Goal: Book appointment/travel/reservation

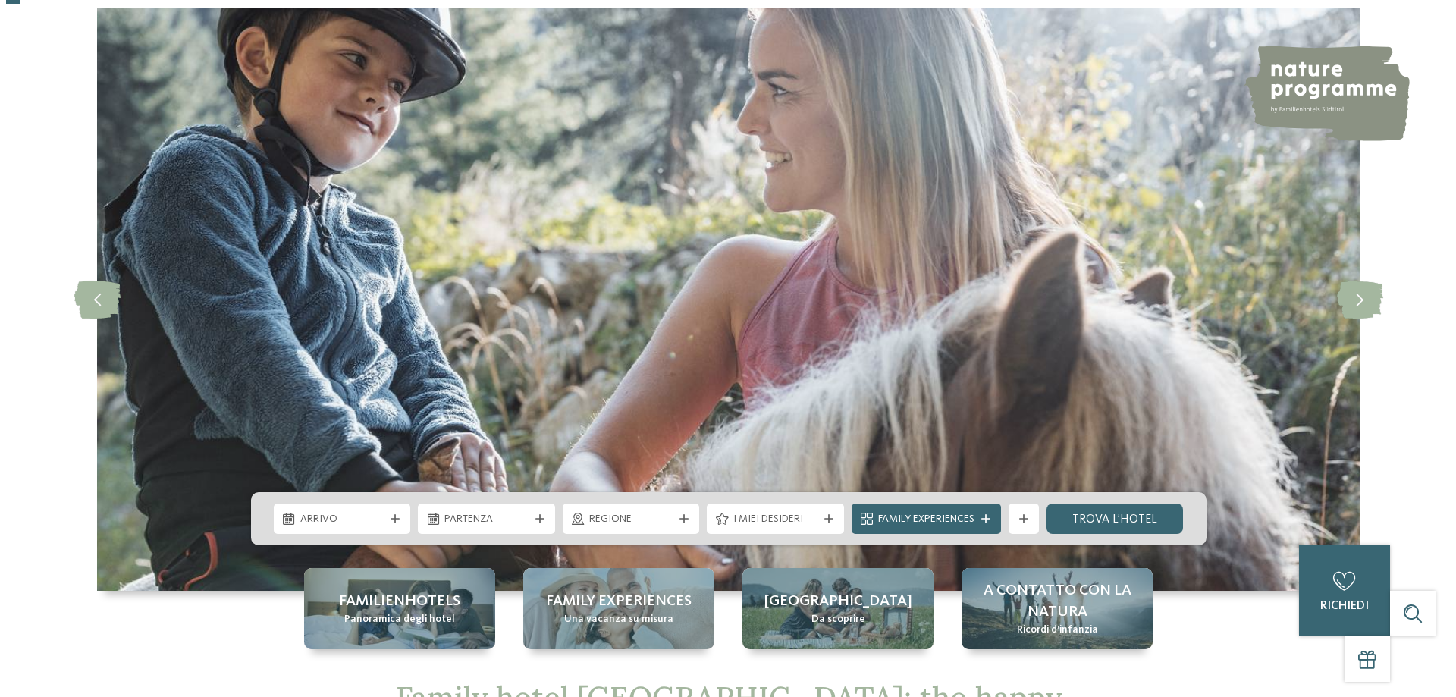
scroll to position [152, 0]
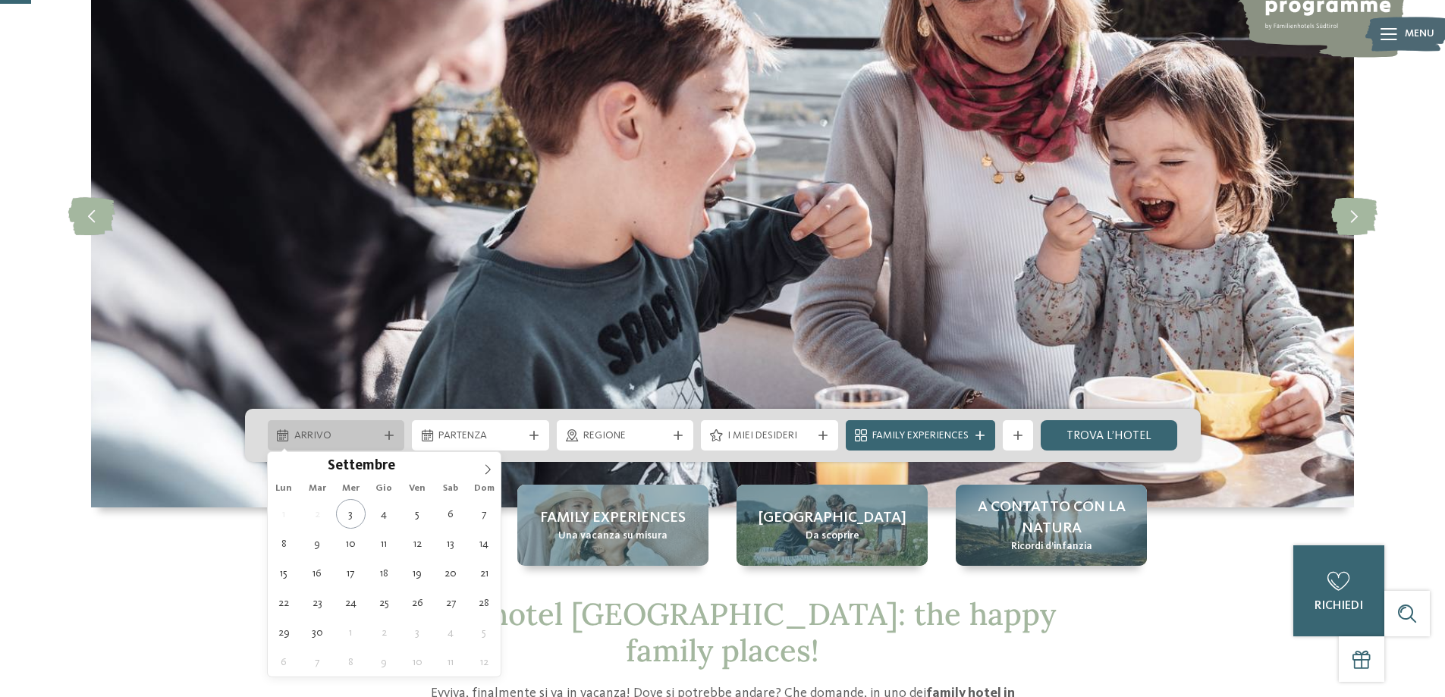
click at [391, 434] on icon at bounding box center [388, 435] width 9 height 9
click at [485, 466] on icon at bounding box center [487, 469] width 11 height 11
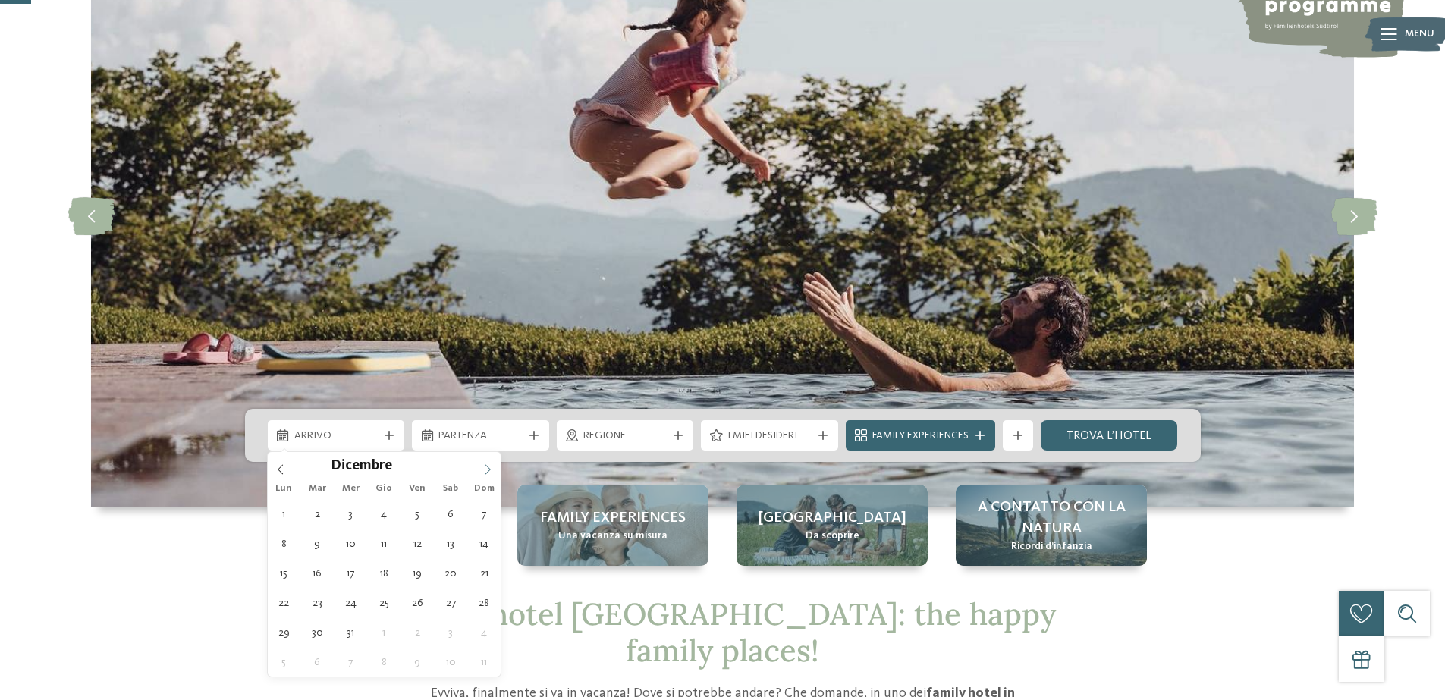
click at [485, 466] on icon at bounding box center [487, 469] width 11 height 11
type div "20.12.2025"
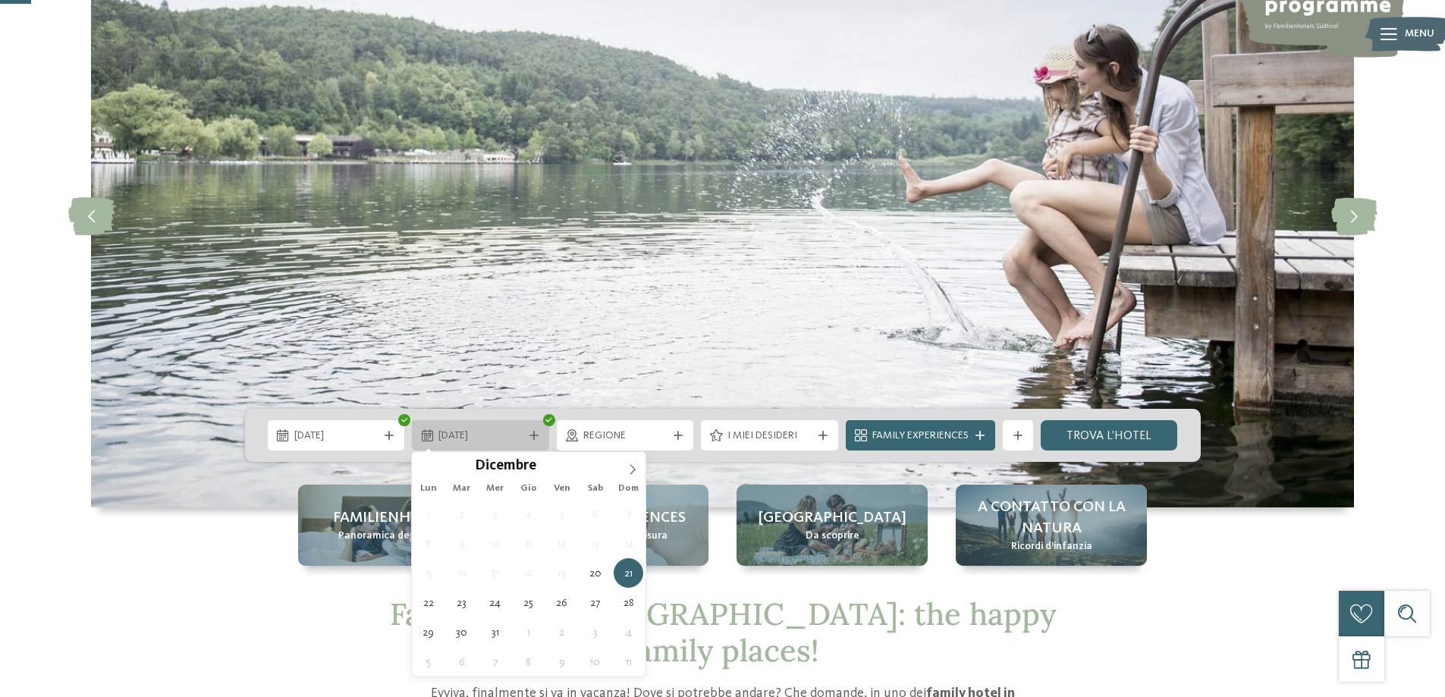
click at [501, 436] on span "21.12.2025" at bounding box center [480, 435] width 84 height 15
type div "24.12.2025"
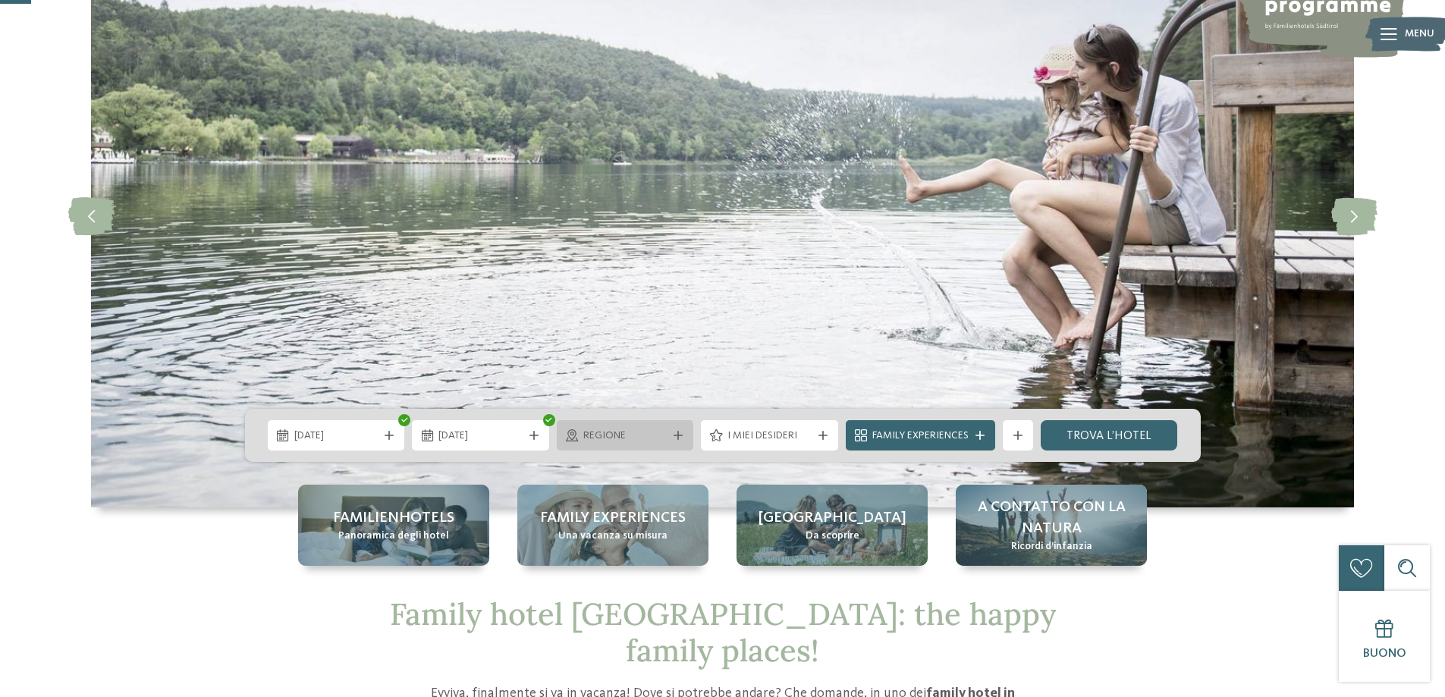
click at [653, 436] on span "Regione" at bounding box center [625, 435] width 84 height 15
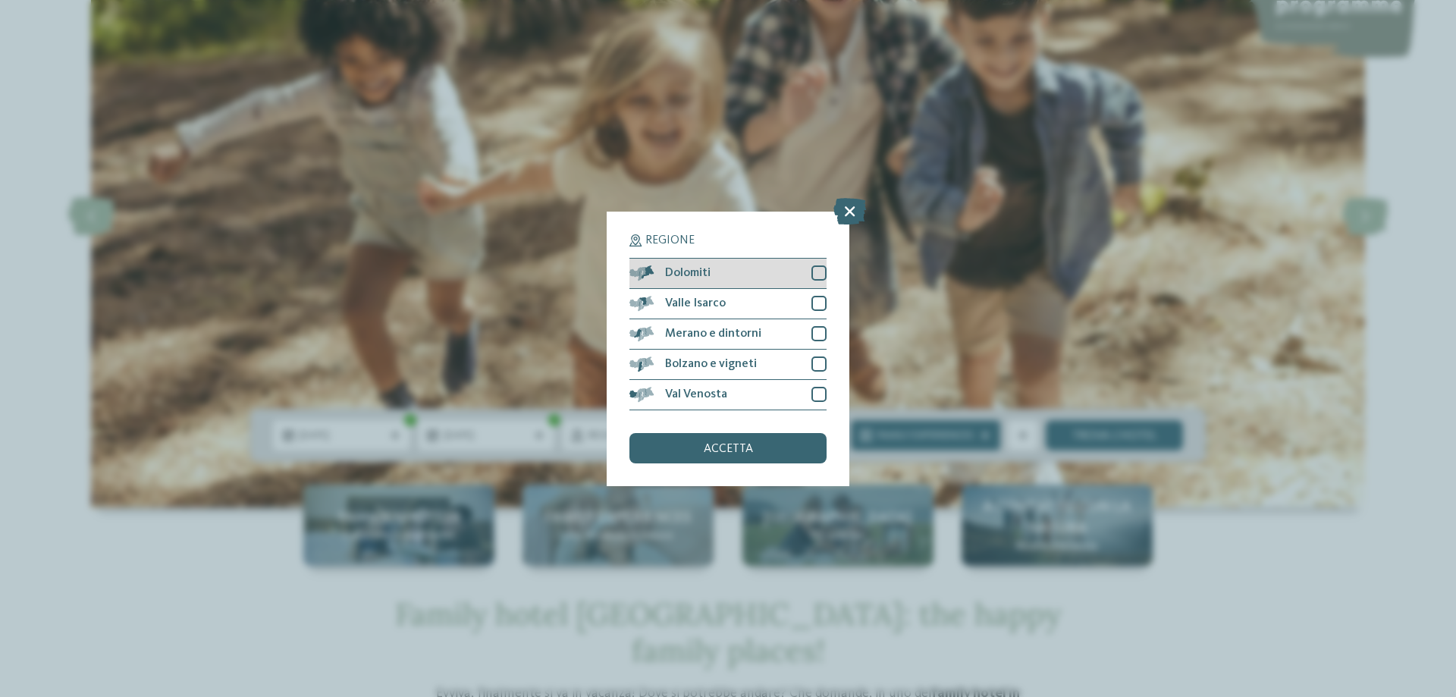
click at [823, 275] on div at bounding box center [818, 272] width 15 height 15
click at [821, 298] on div at bounding box center [818, 303] width 15 height 15
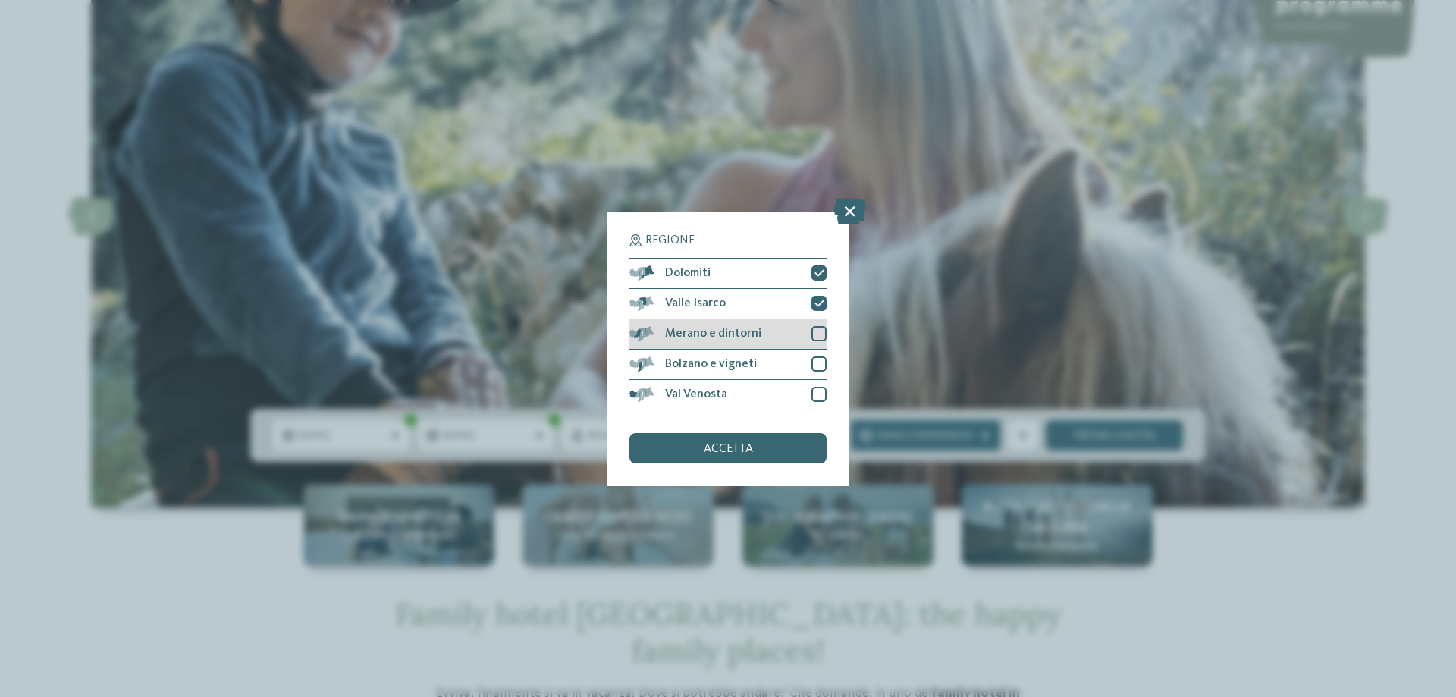
click at [820, 331] on div at bounding box center [818, 333] width 15 height 15
click at [817, 359] on div at bounding box center [818, 363] width 15 height 15
click at [817, 397] on div at bounding box center [818, 394] width 15 height 15
click at [732, 450] on span "accetta" at bounding box center [728, 449] width 49 height 12
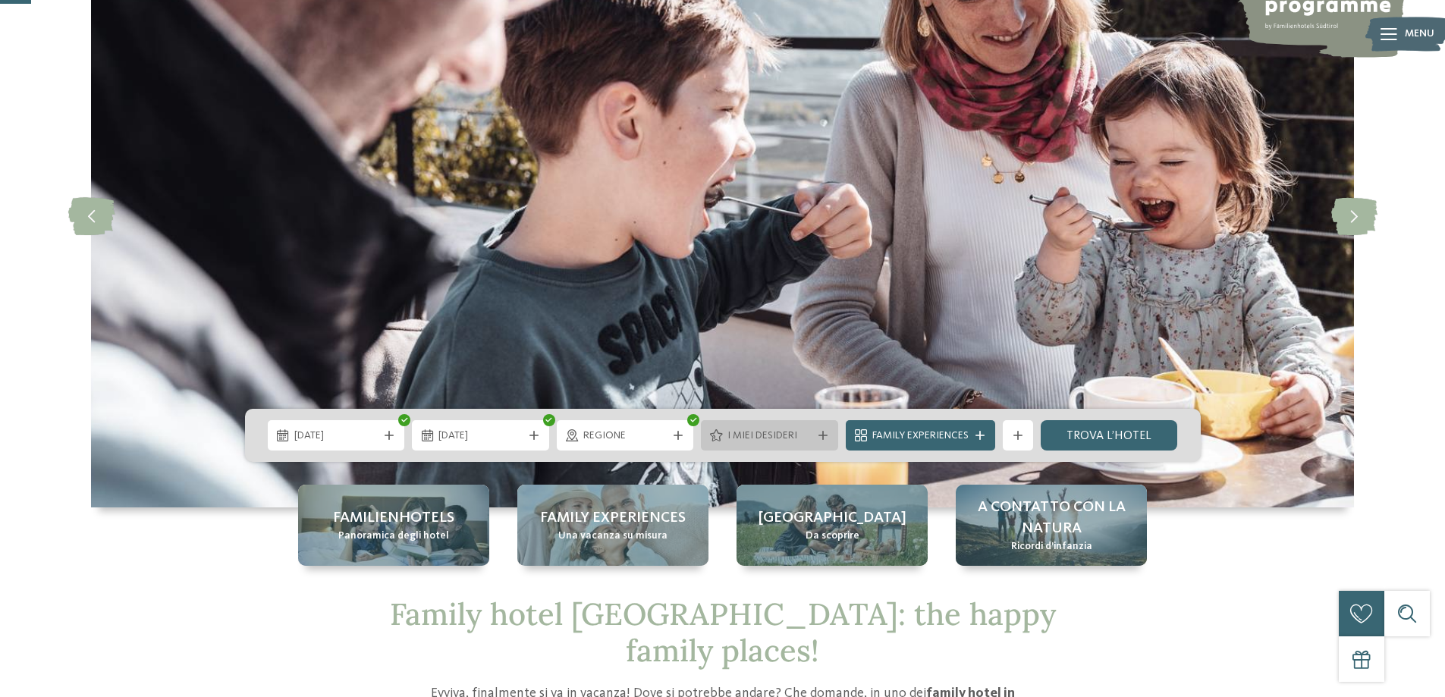
click at [784, 432] on span "I miei desideri" at bounding box center [769, 435] width 84 height 15
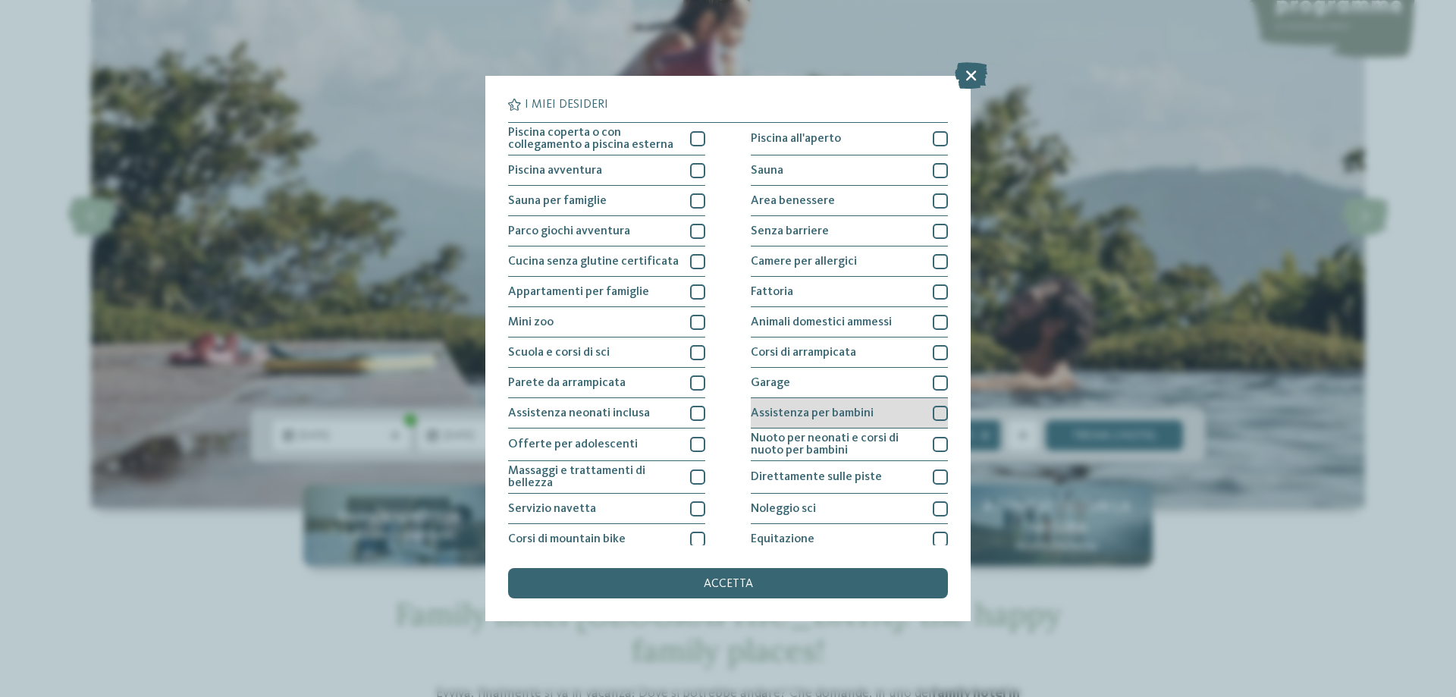
click at [937, 411] on div at bounding box center [940, 413] width 15 height 15
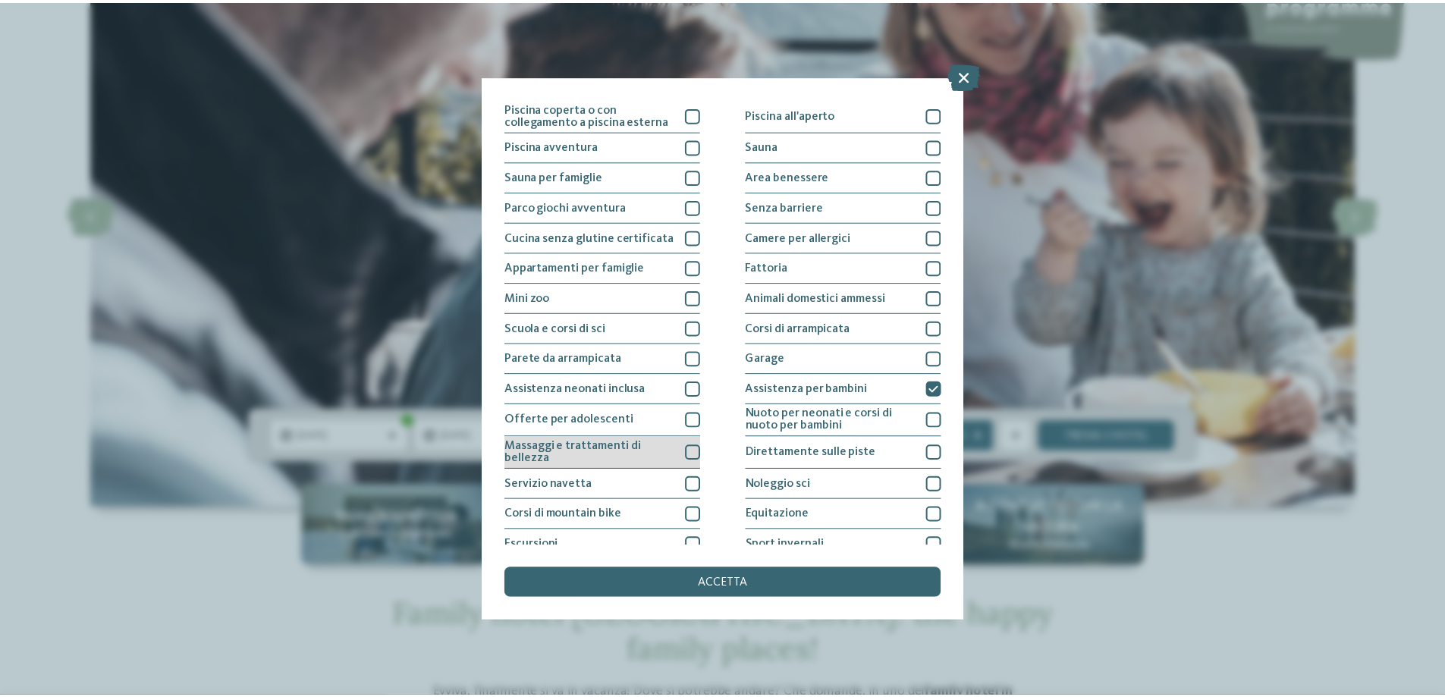
scroll to position [0, 0]
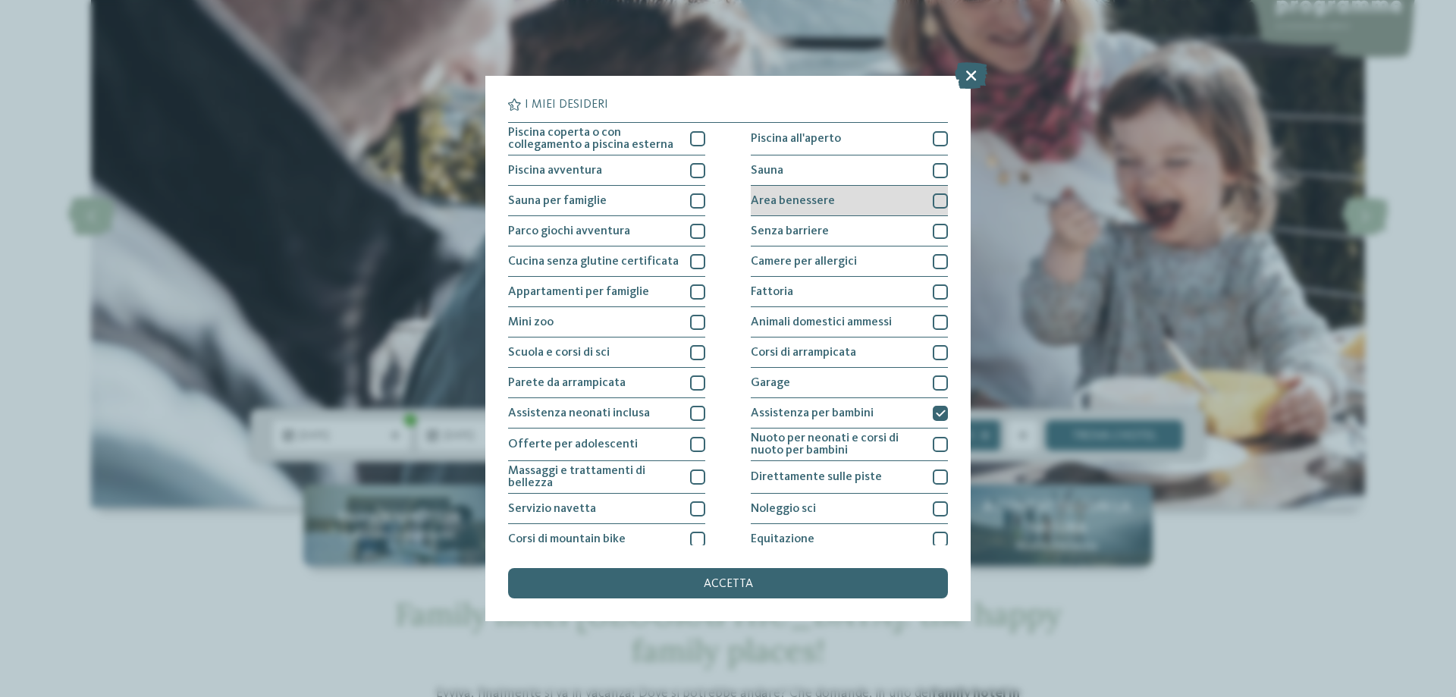
click at [934, 199] on div at bounding box center [940, 200] width 15 height 15
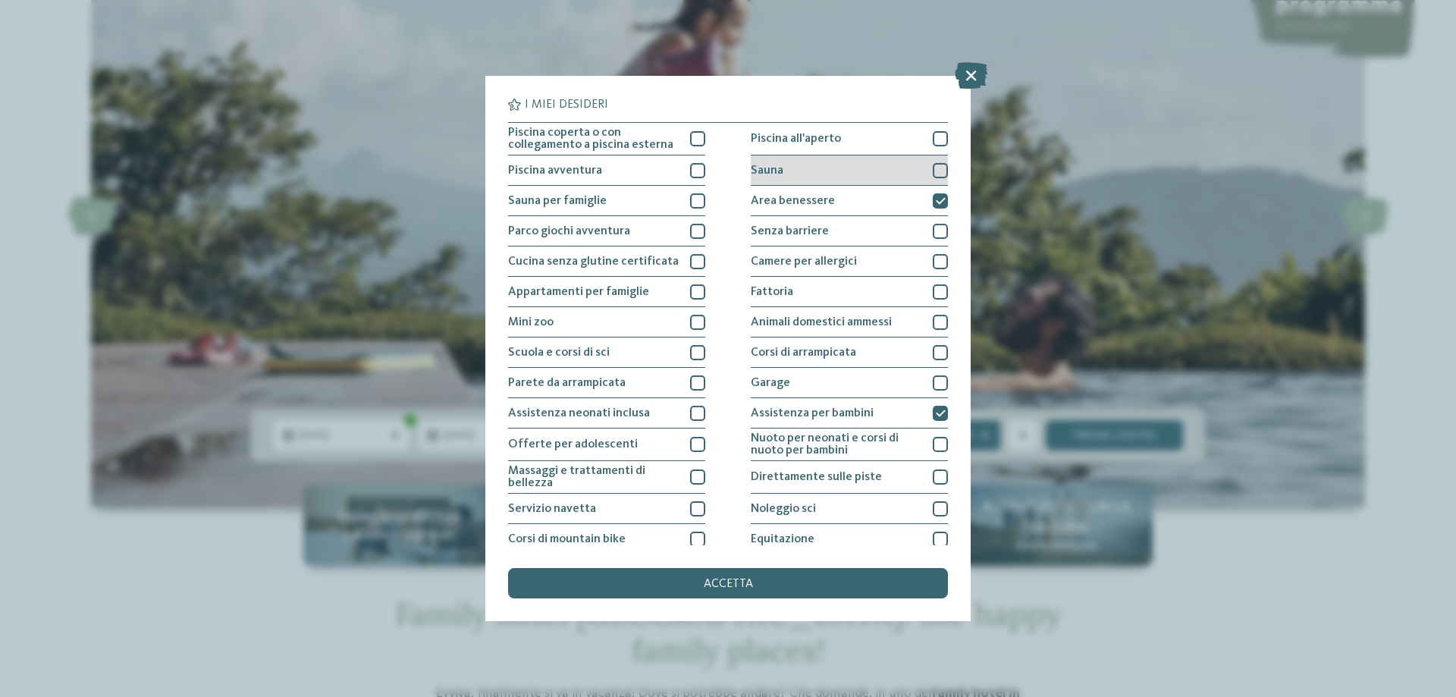
click at [937, 167] on div at bounding box center [940, 170] width 15 height 15
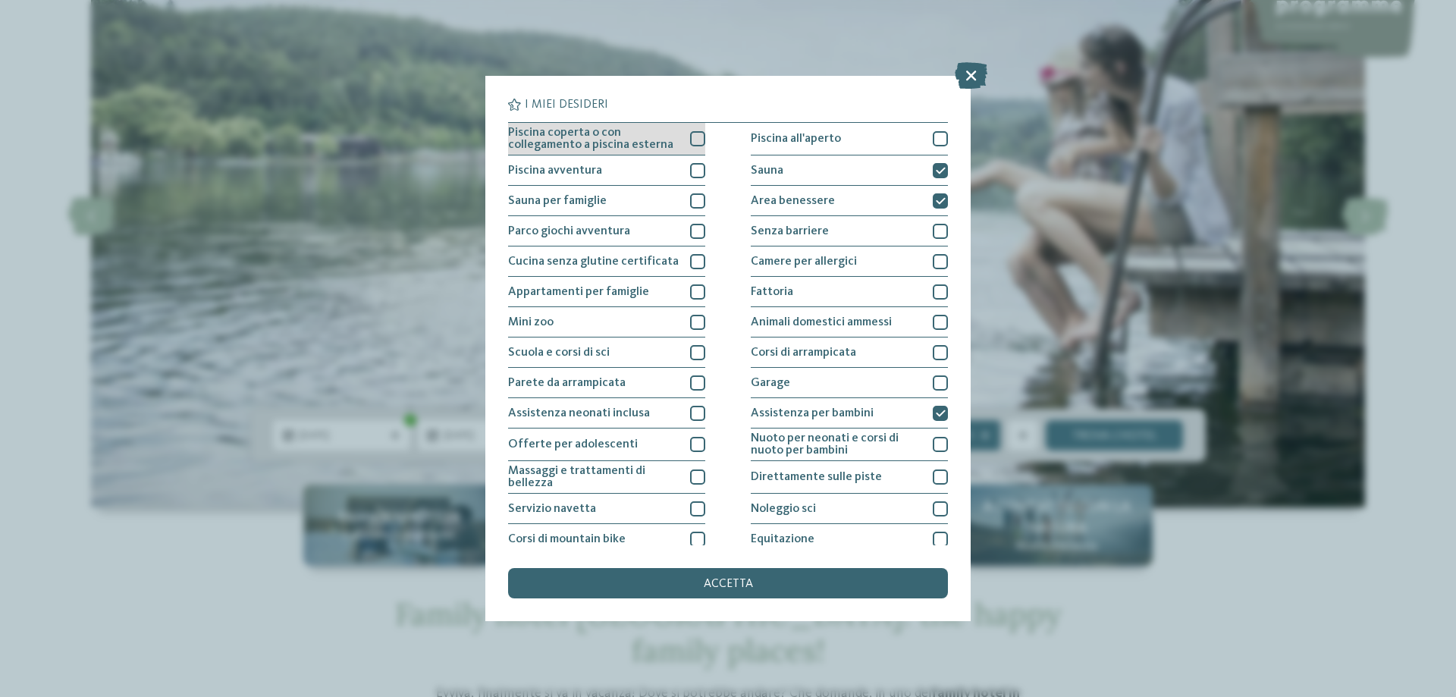
click at [698, 141] on div at bounding box center [697, 138] width 15 height 15
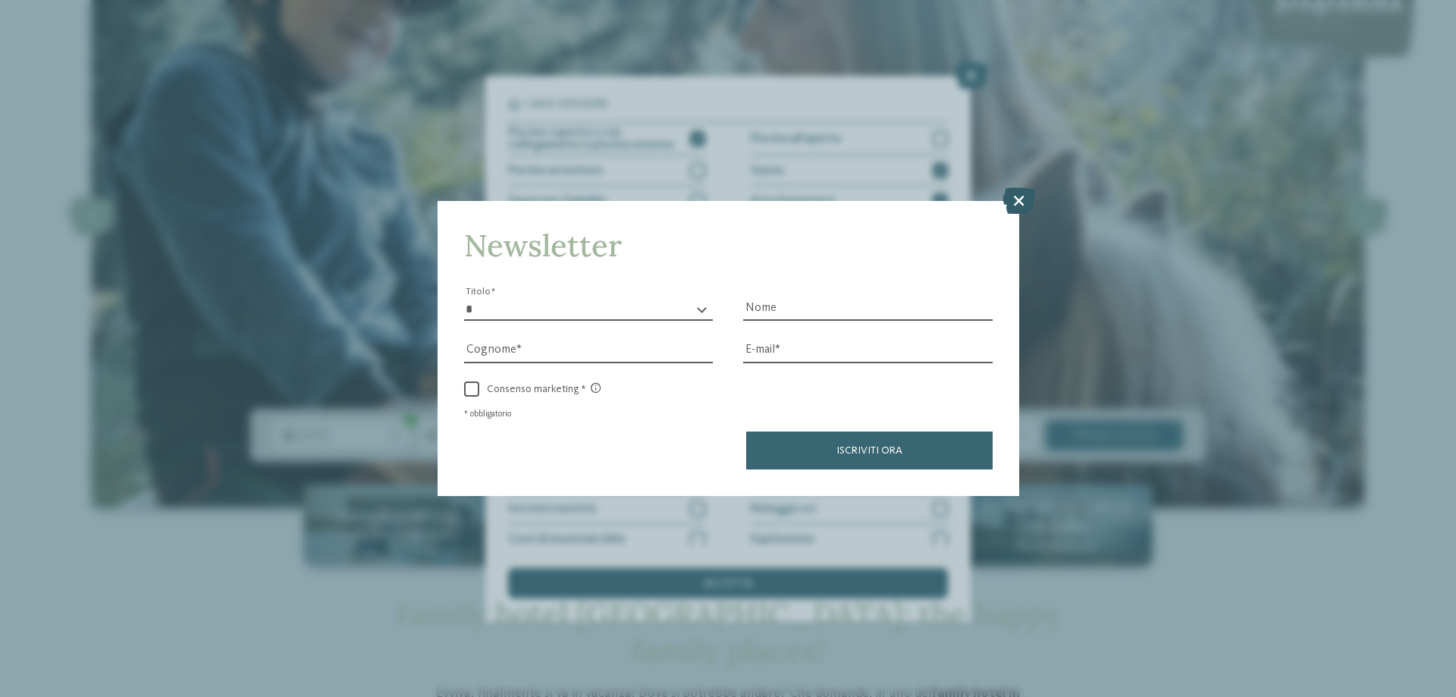
click at [1020, 198] on icon at bounding box center [1018, 200] width 33 height 27
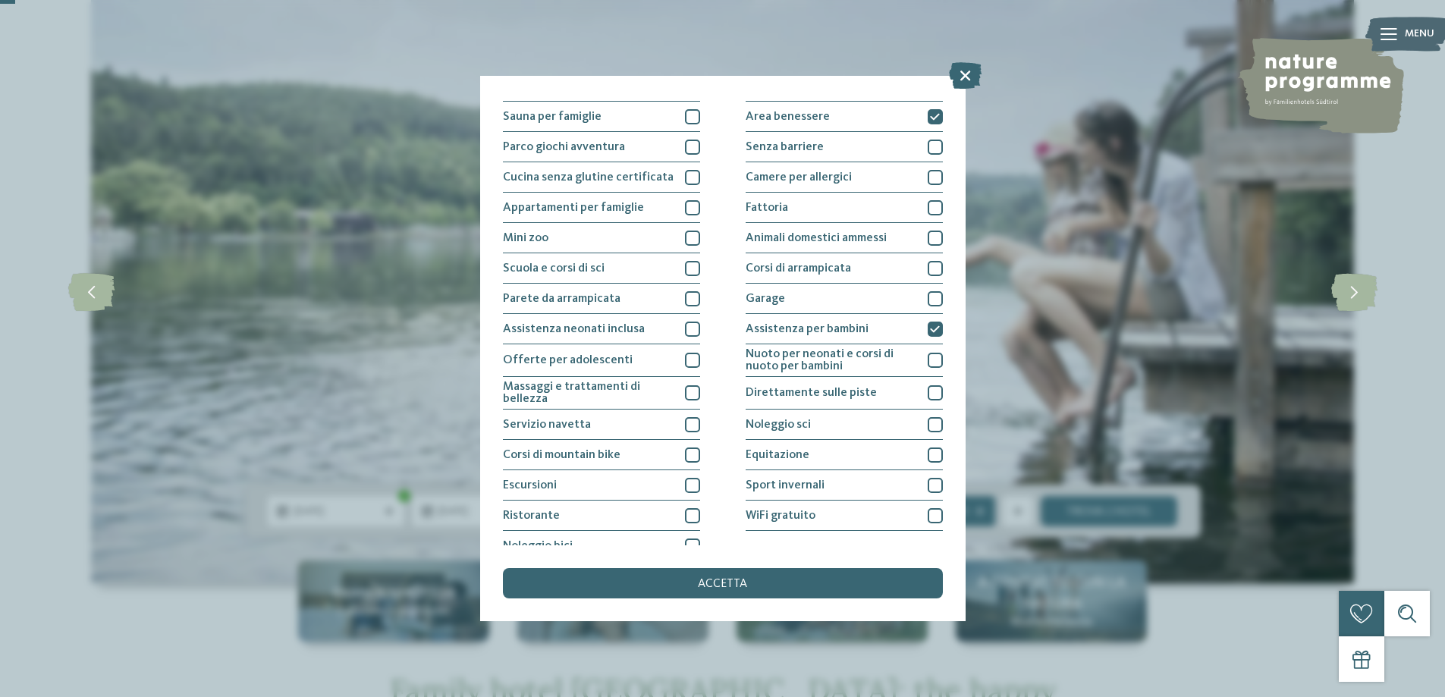
scroll to position [100, 0]
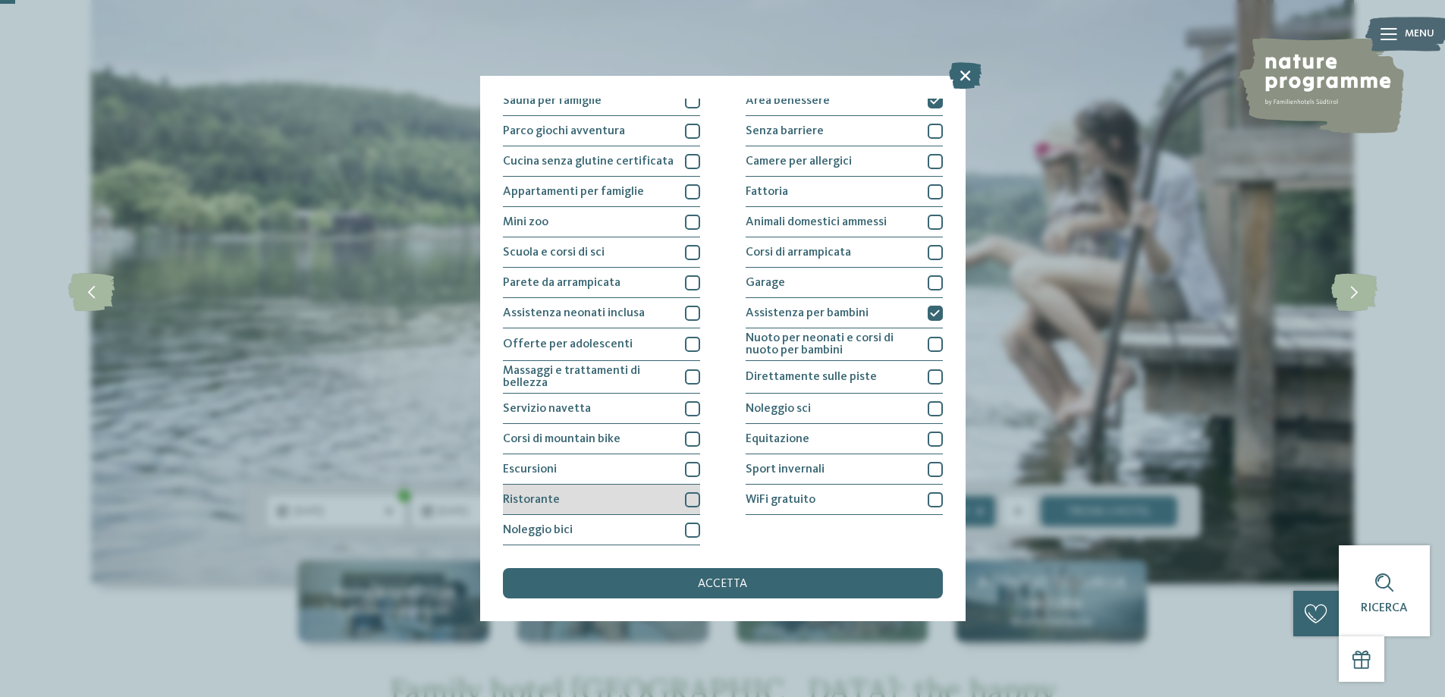
click at [689, 500] on div at bounding box center [692, 499] width 15 height 15
click at [719, 584] on span "accetta" at bounding box center [722, 584] width 49 height 12
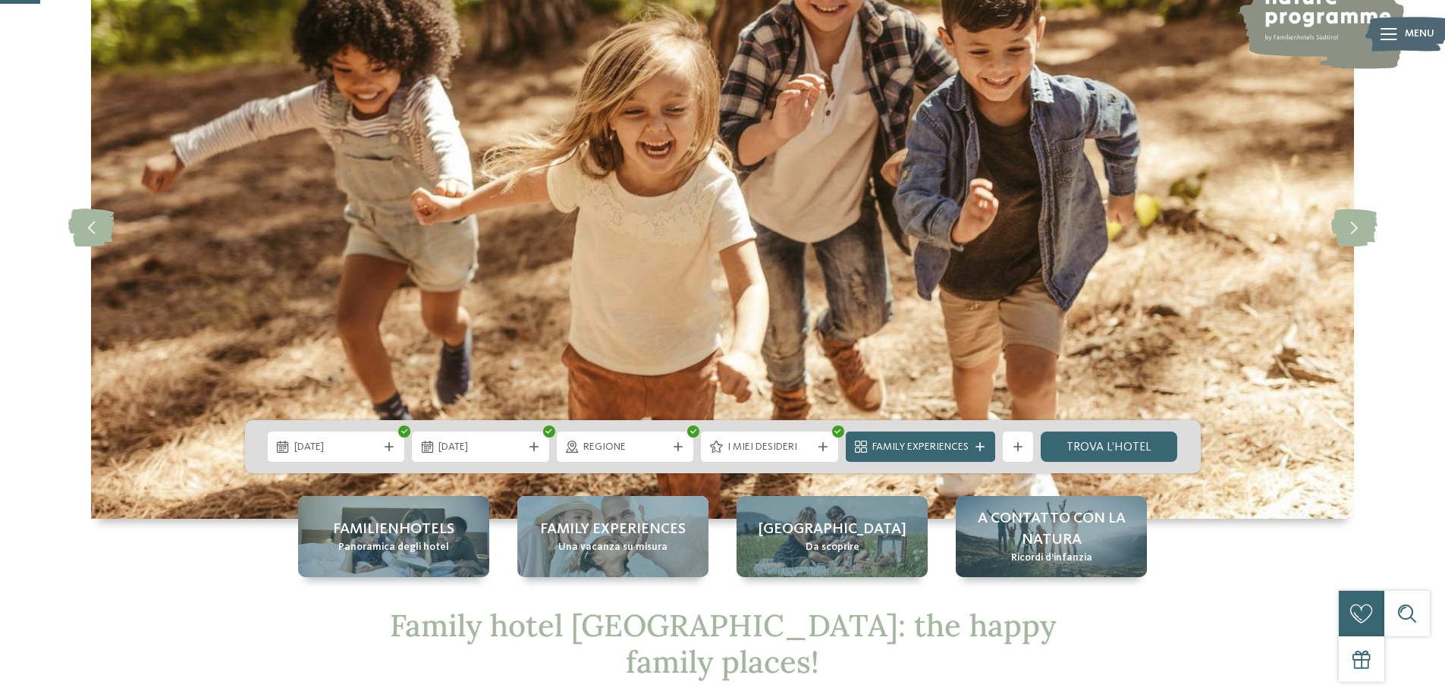
scroll to position [227, 0]
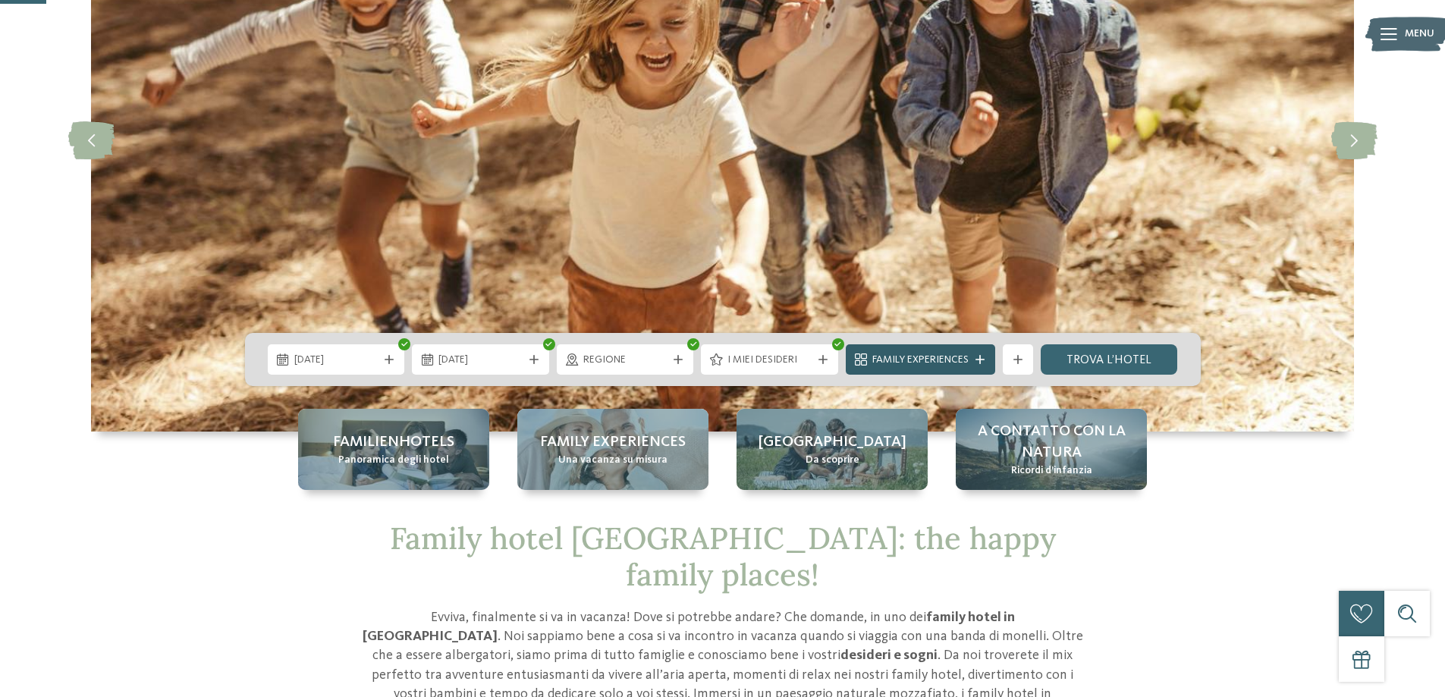
click at [951, 356] on span "Family Experiences" at bounding box center [920, 360] width 96 height 15
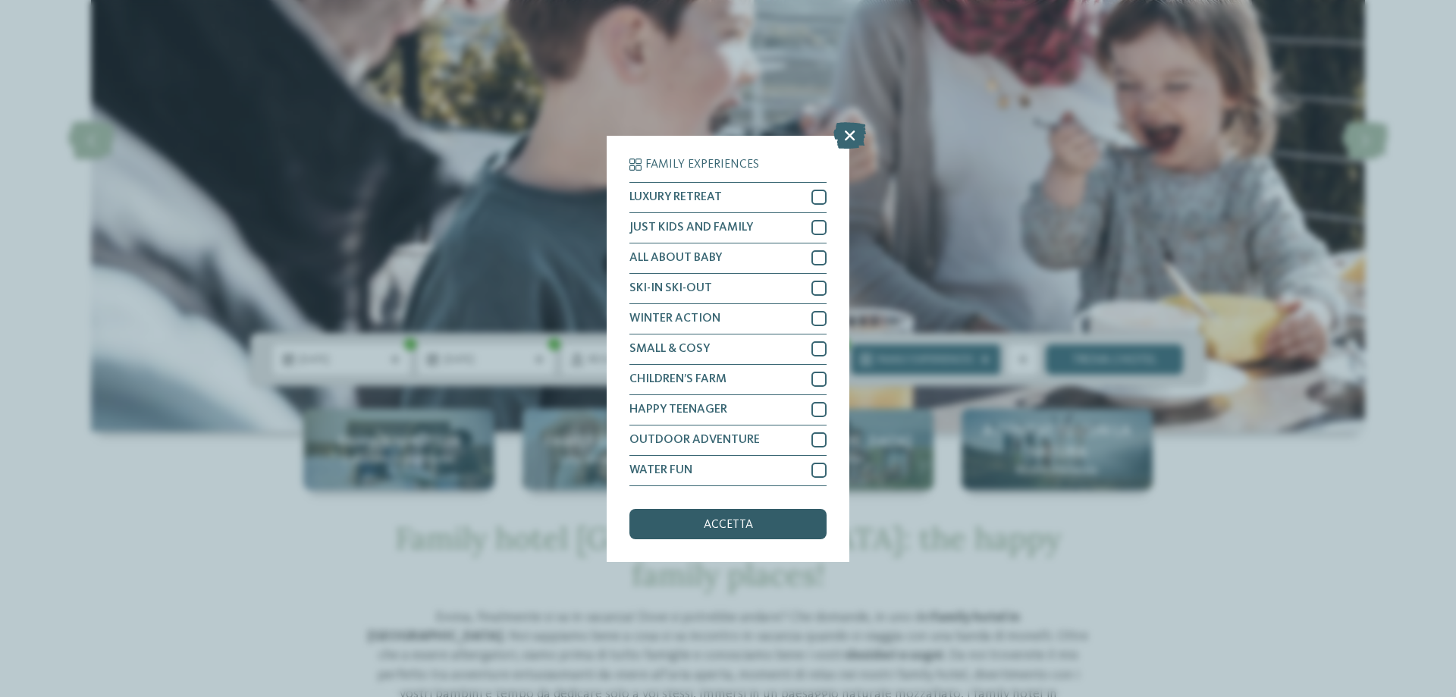
click at [763, 531] on div "accetta" at bounding box center [727, 524] width 197 height 30
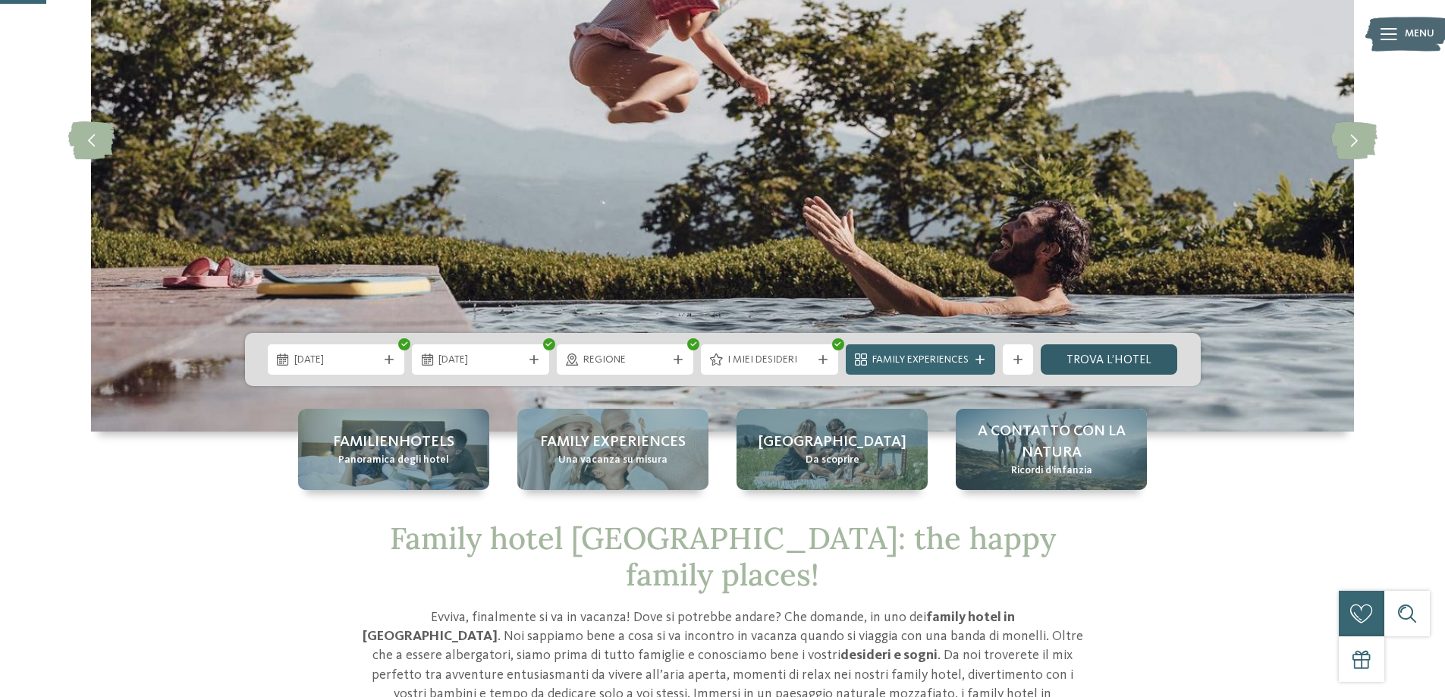
click at [1104, 358] on link "trova l’hotel" at bounding box center [1108, 359] width 137 height 30
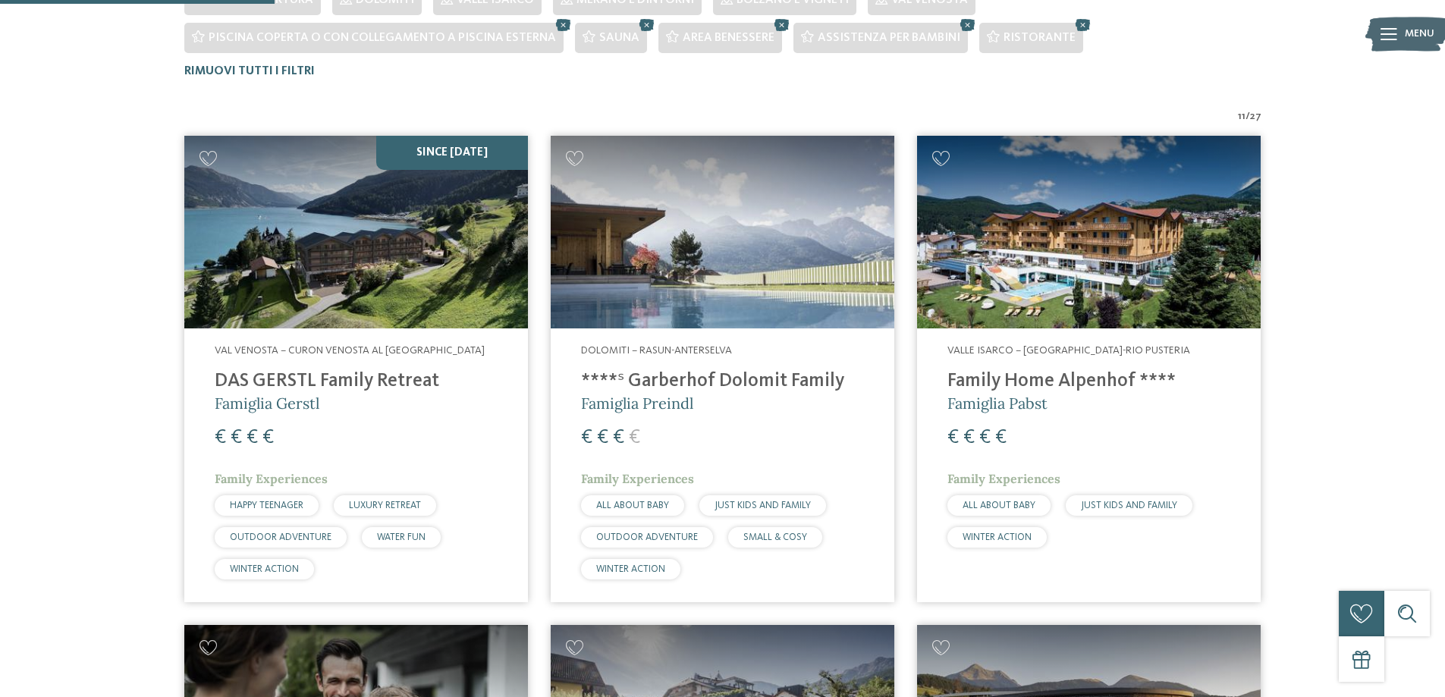
scroll to position [531, 0]
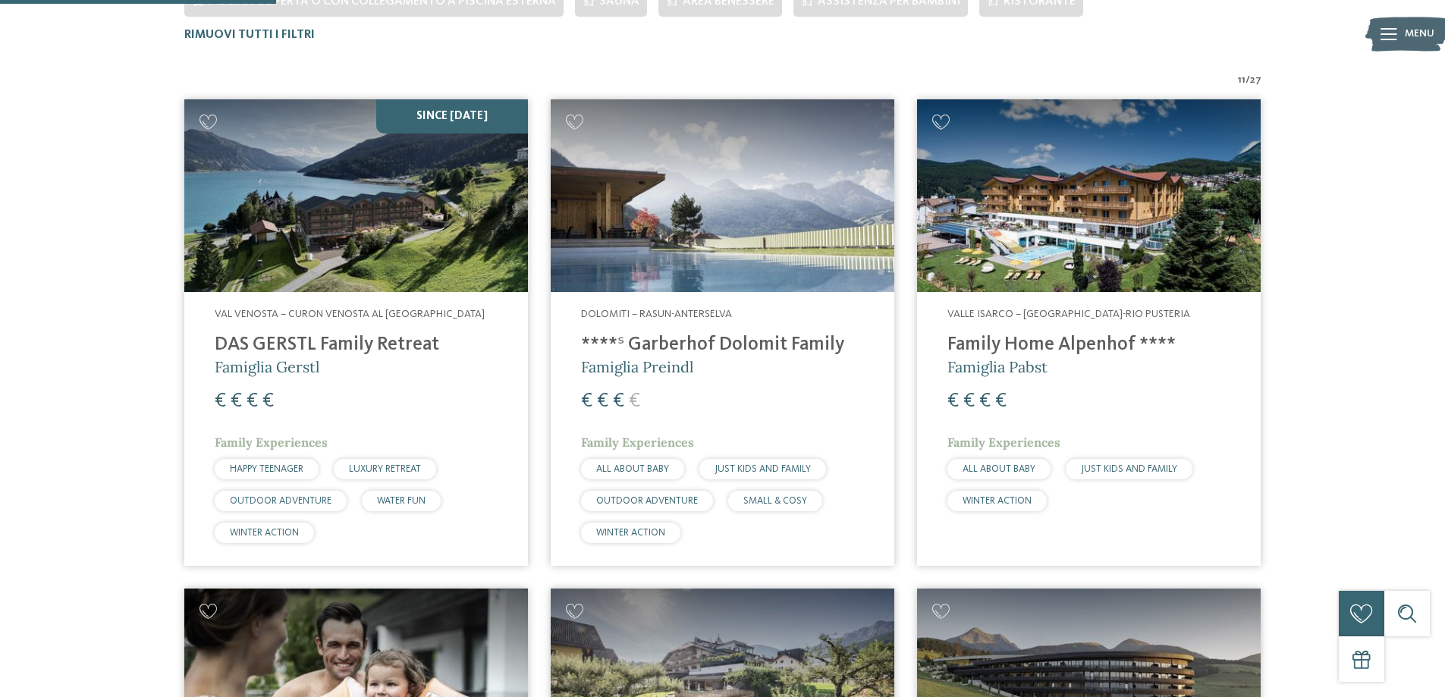
click at [428, 199] on img at bounding box center [356, 195] width 344 height 193
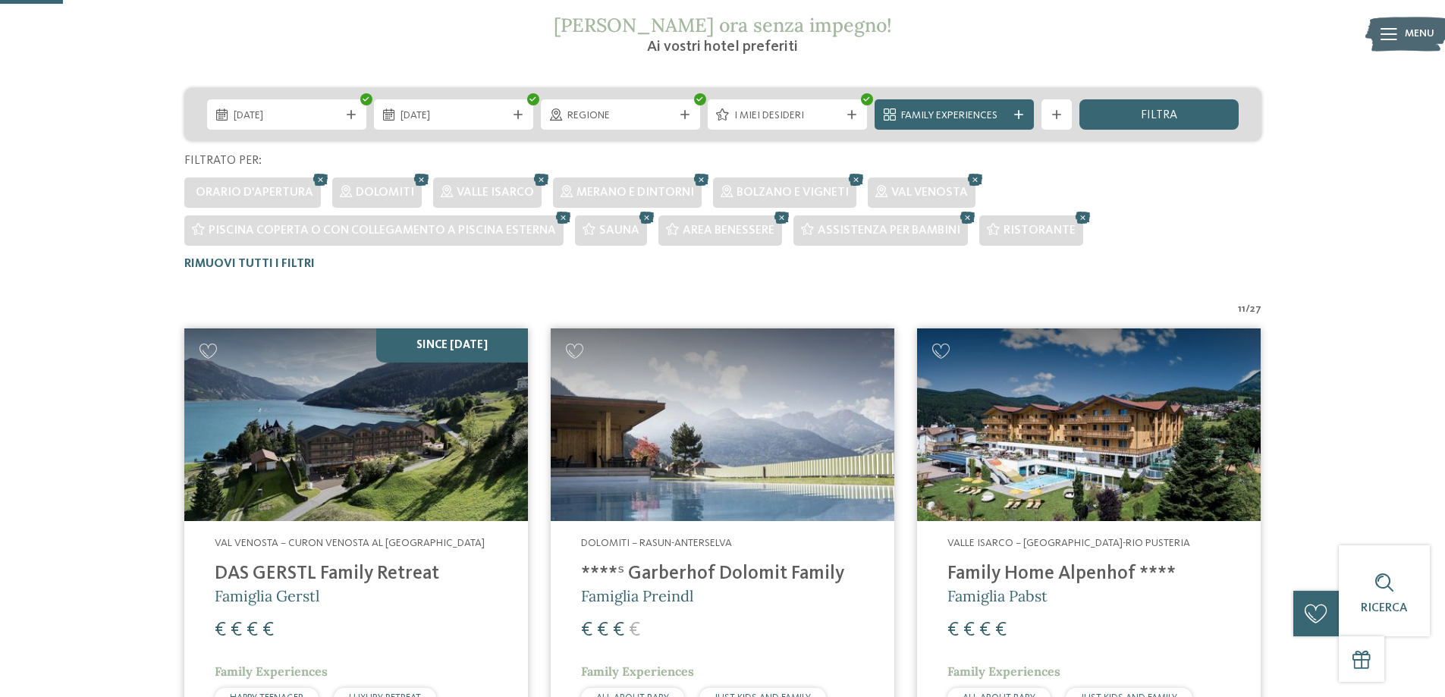
scroll to position [121, 0]
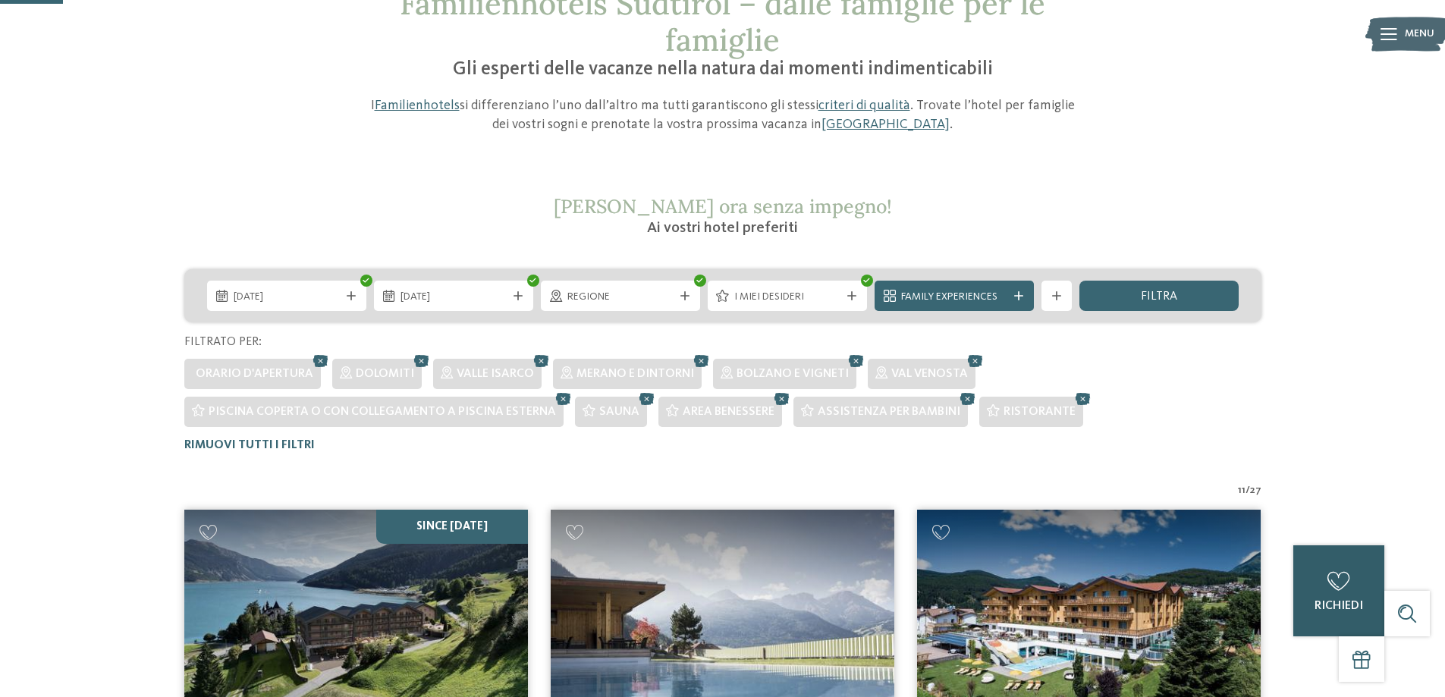
click at [1330, 591] on div "0" at bounding box center [1338, 581] width 30 height 30
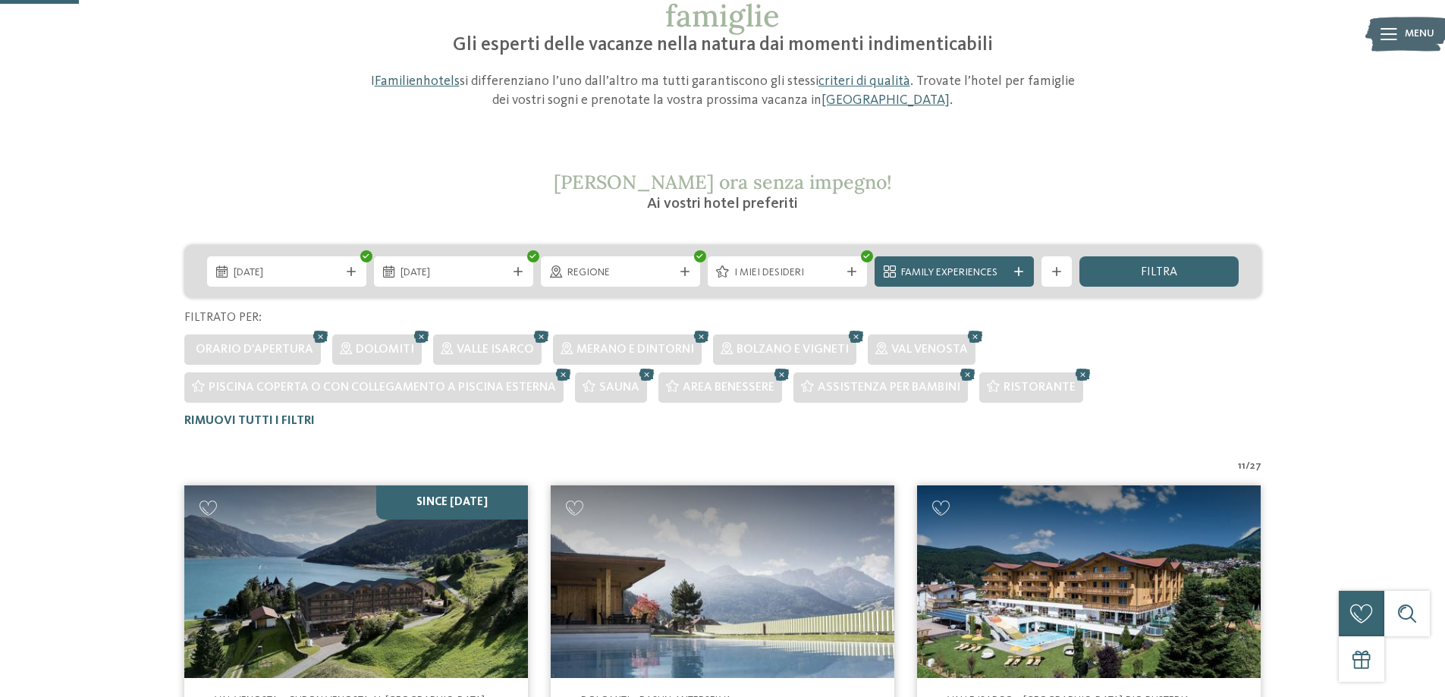
scroll to position [152, 0]
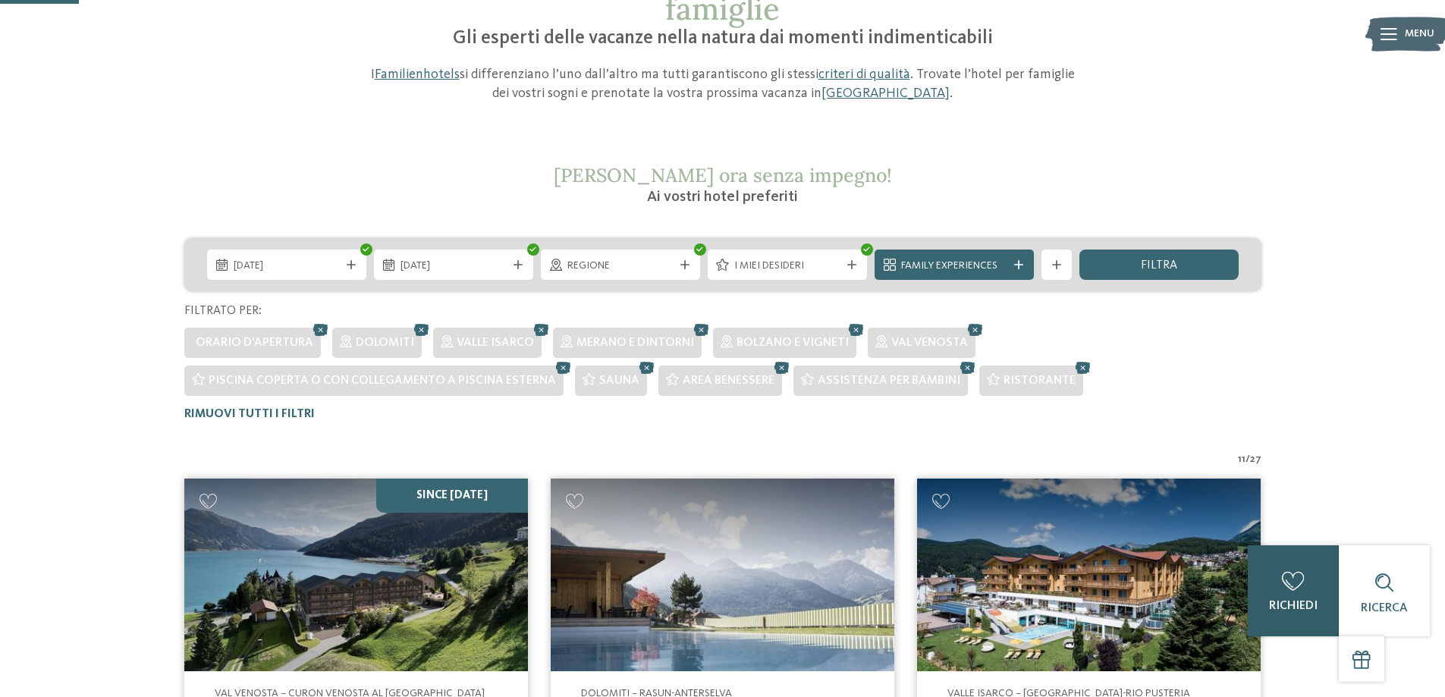
click at [1344, 611] on div "Ricerca" at bounding box center [1383, 590] width 91 height 91
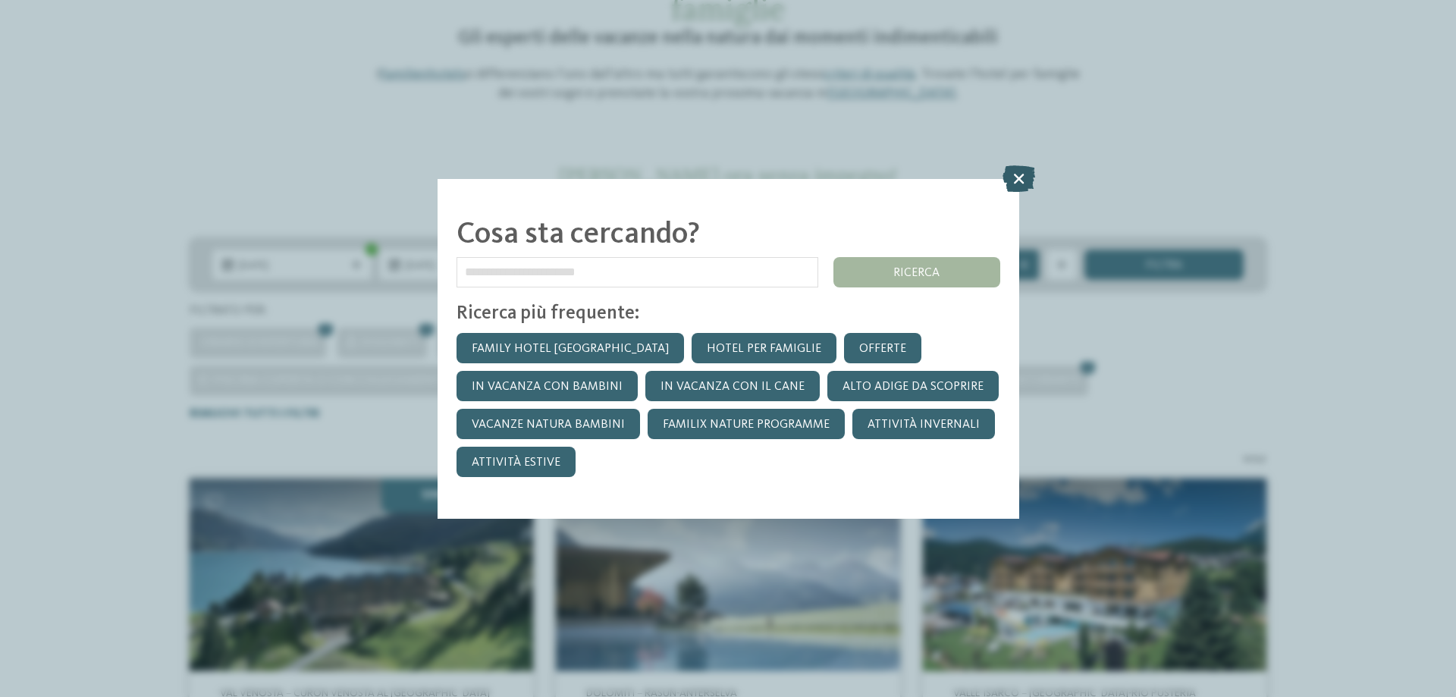
click at [1016, 177] on icon at bounding box center [1018, 178] width 33 height 27
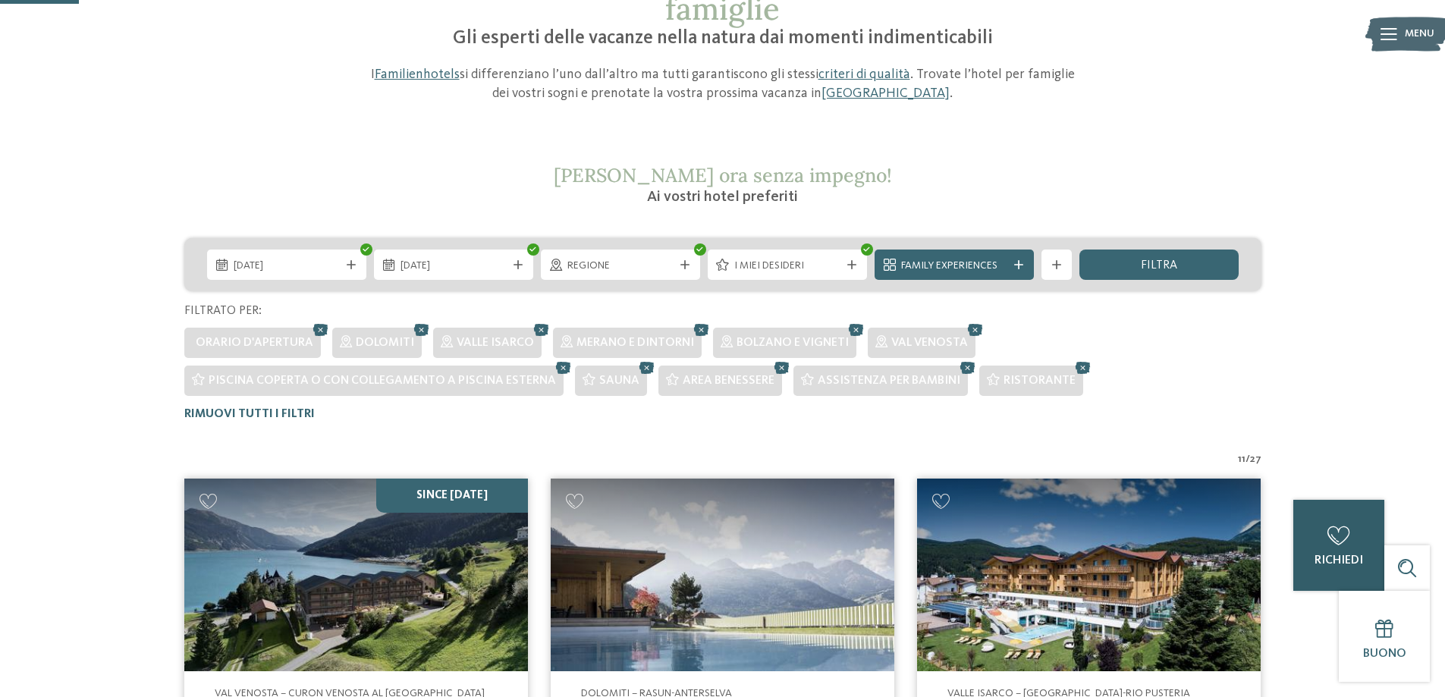
click at [1347, 545] on div "0" at bounding box center [1338, 535] width 30 height 30
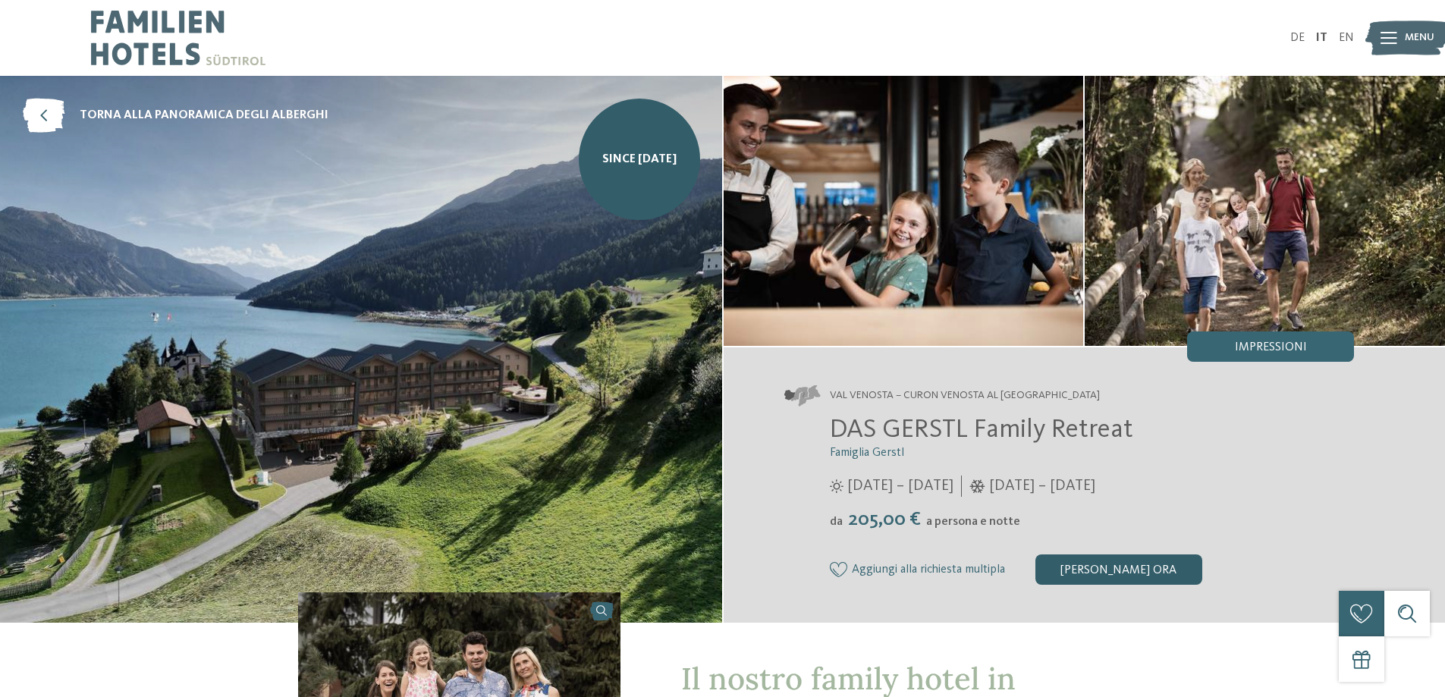
click at [1116, 572] on div "[PERSON_NAME] ora" at bounding box center [1118, 569] width 167 height 30
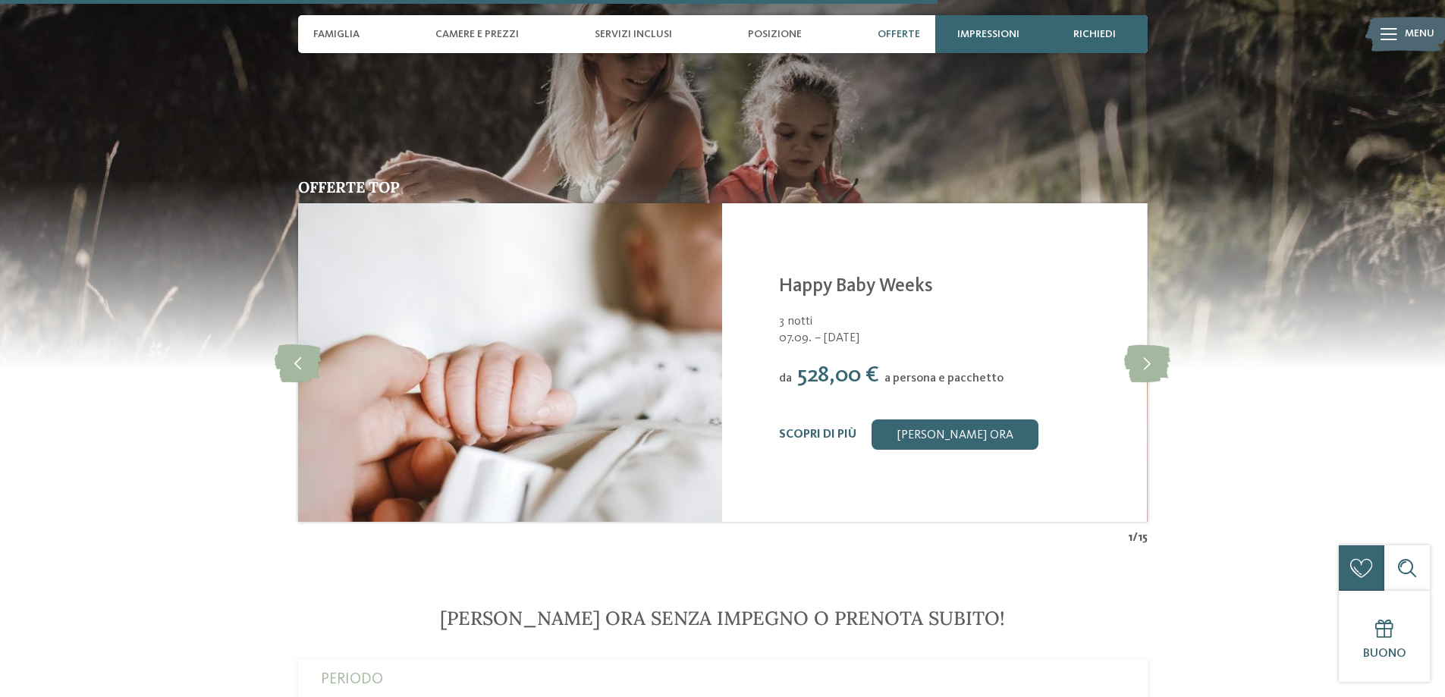
scroll to position [3203, 0]
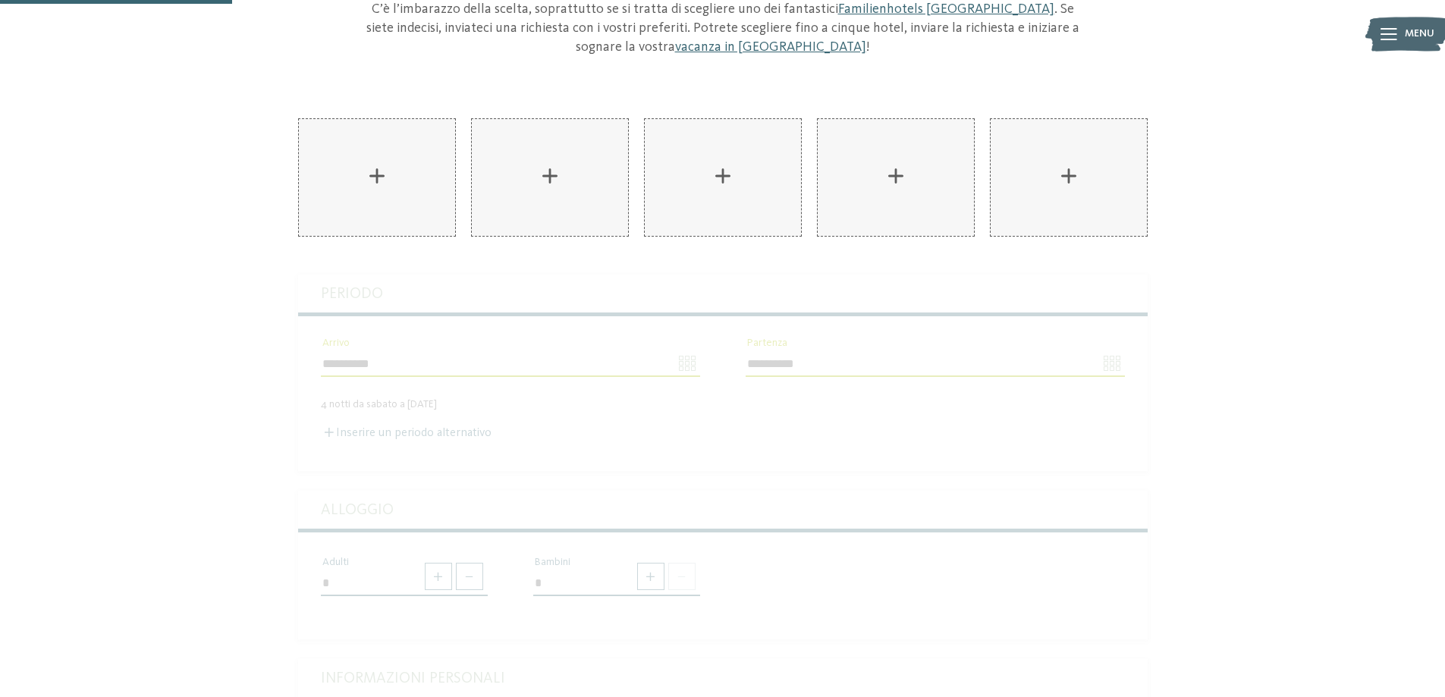
scroll to position [76, 0]
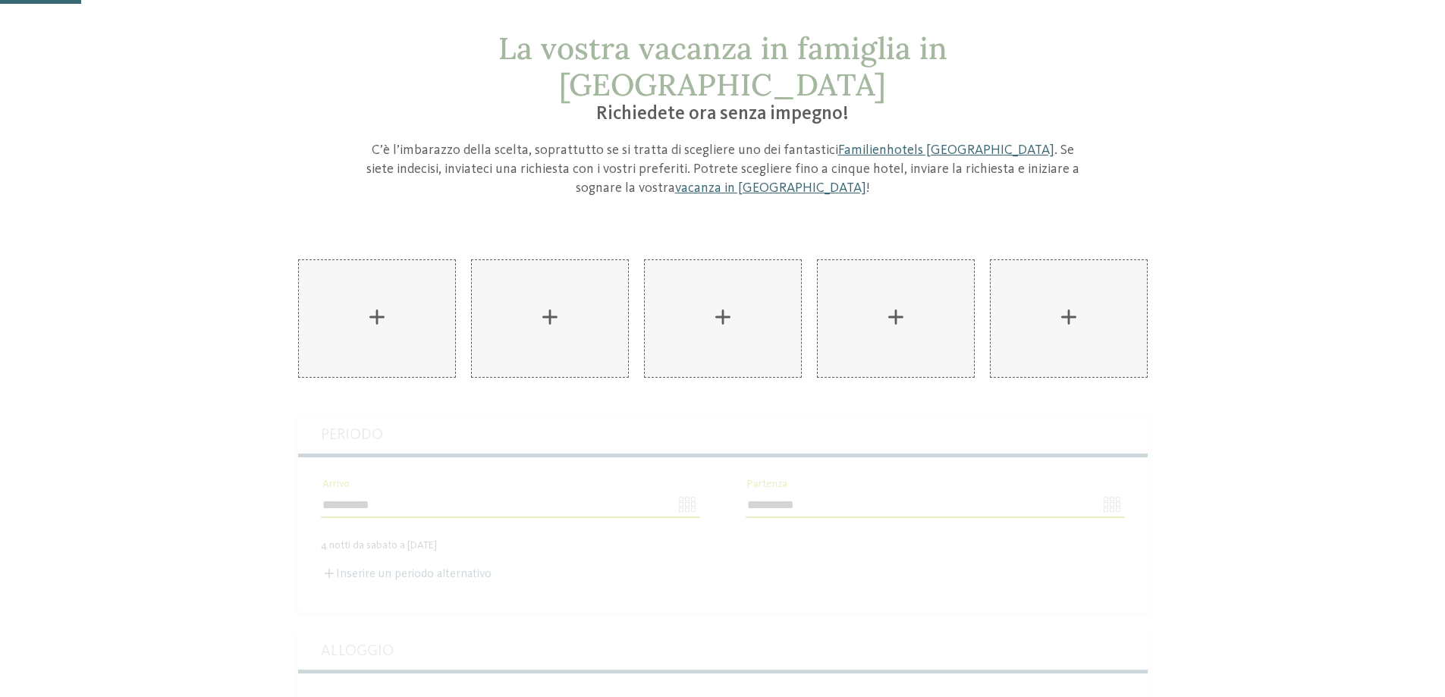
click at [957, 220] on div "La vostra vacanza in famiglia in Alto Adige Richiedete ora senza impegno! C’è l…" at bounding box center [722, 608] width 1445 height 1157
click at [698, 181] on link "vacanza in Alto Adige" at bounding box center [770, 188] width 191 height 14
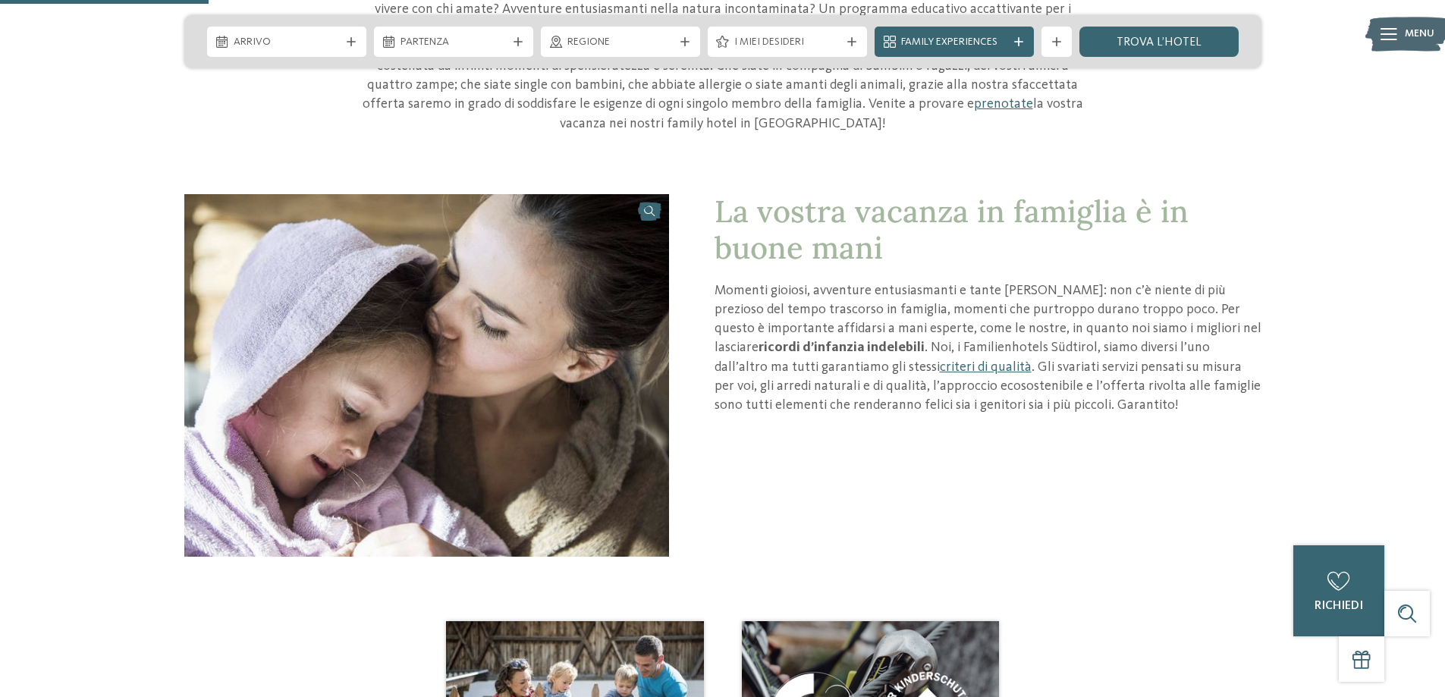
scroll to position [556, 0]
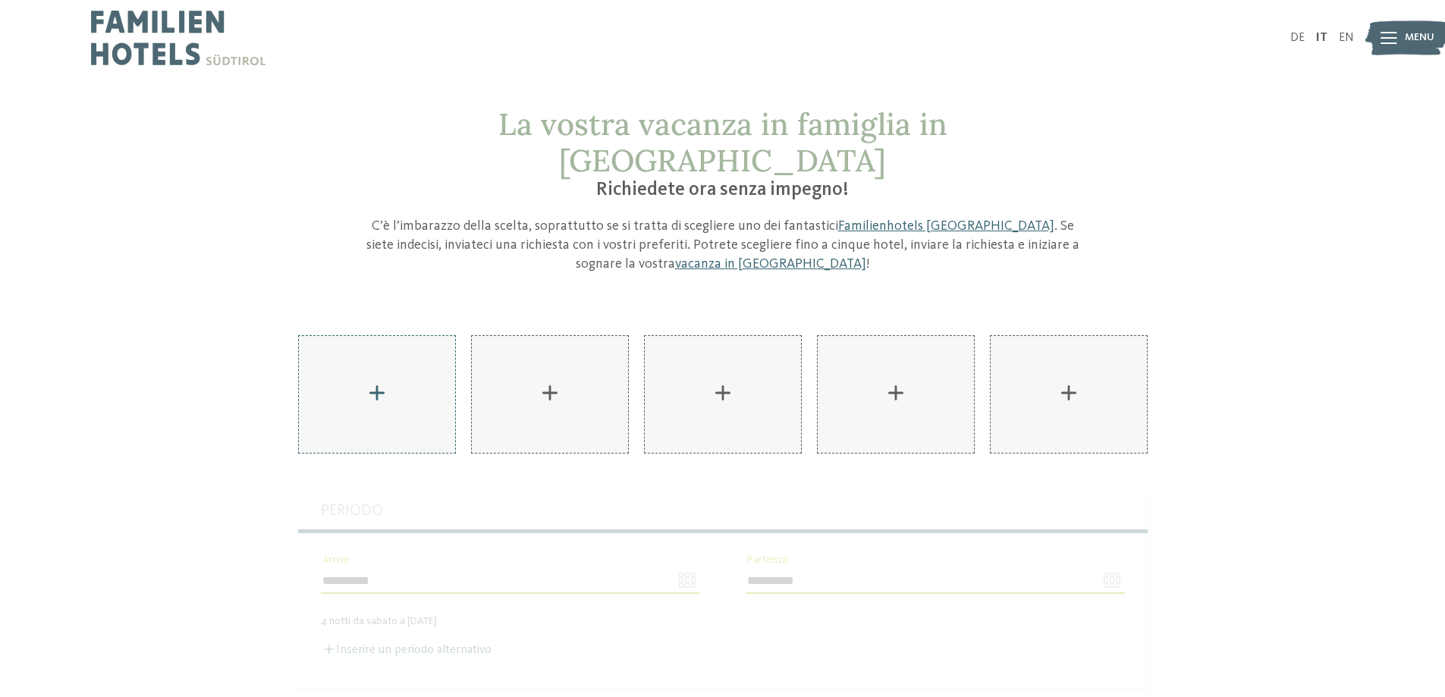
click at [396, 352] on div "AKI Family Resort PLOSE aggiungere" at bounding box center [377, 394] width 156 height 117
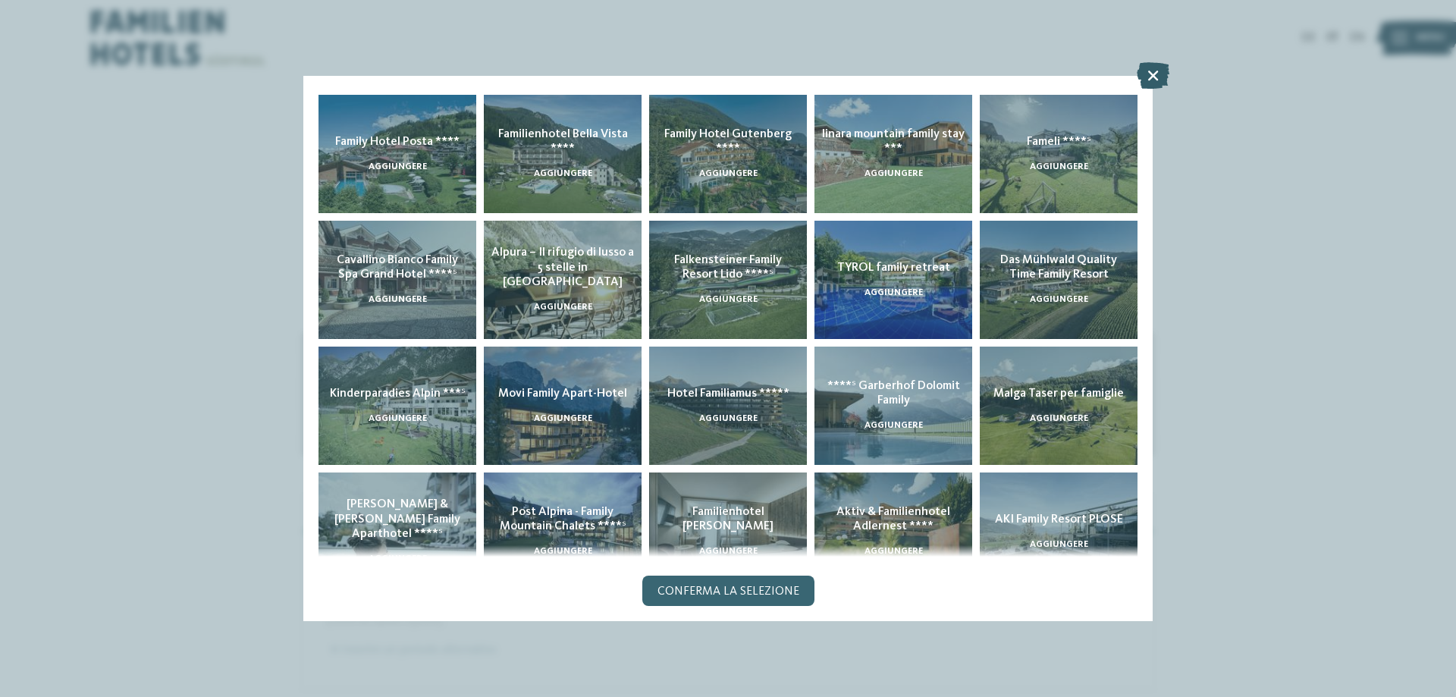
click at [1156, 64] on icon at bounding box center [1153, 75] width 33 height 27
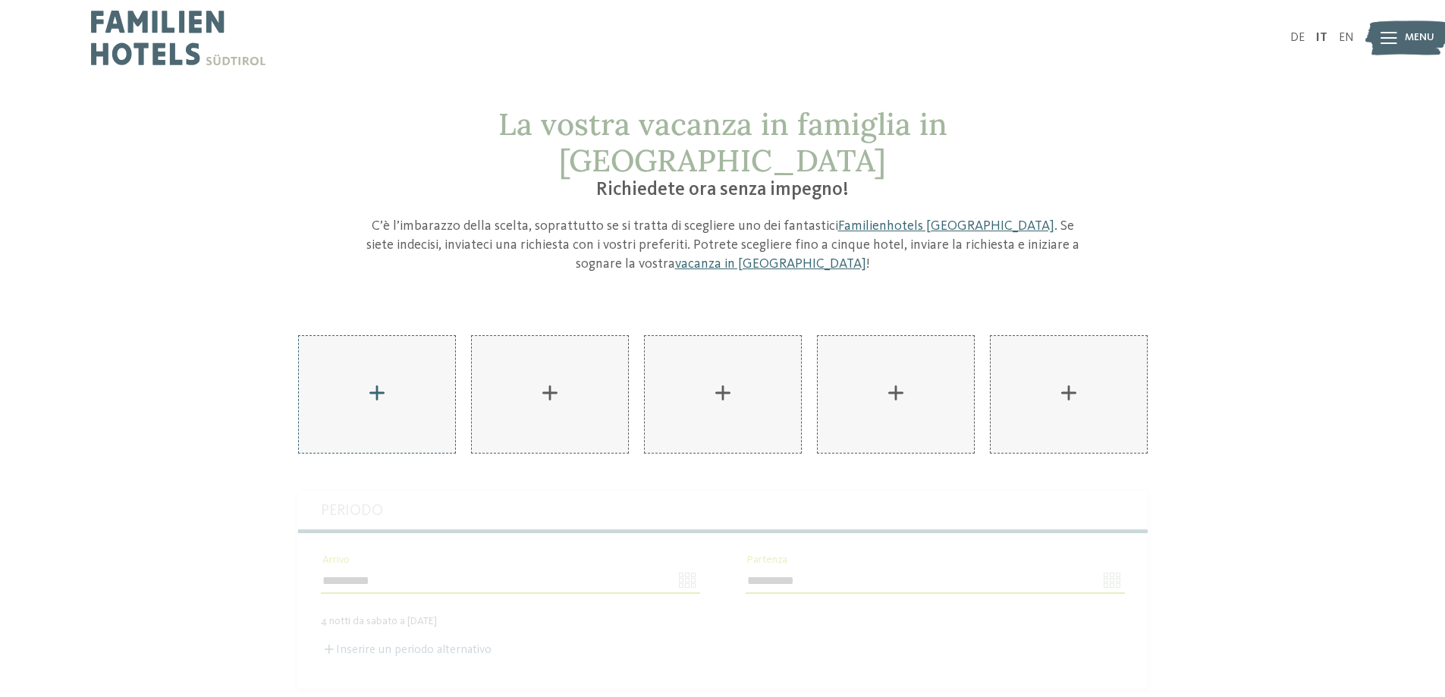
click at [384, 336] on div "AKI Family Resort PLOSE aggiungere" at bounding box center [377, 394] width 156 height 117
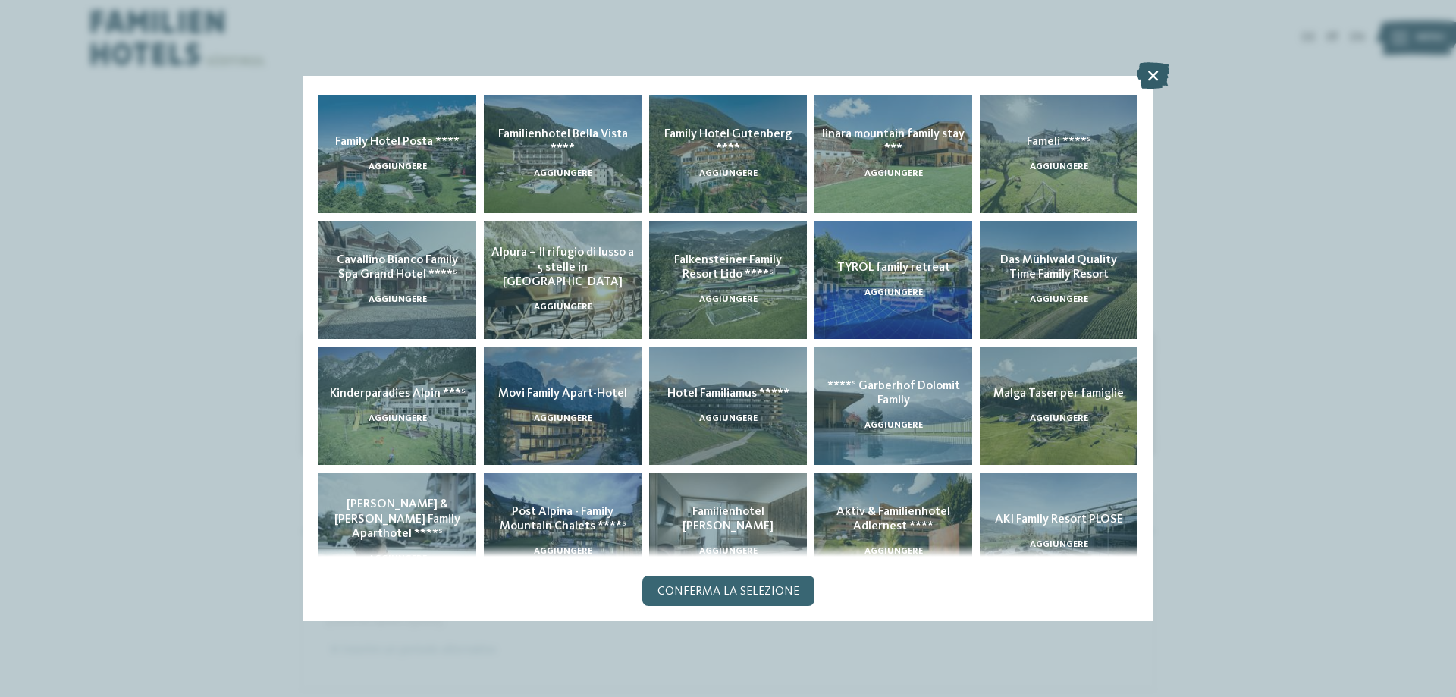
click at [1153, 75] on icon at bounding box center [1153, 75] width 33 height 27
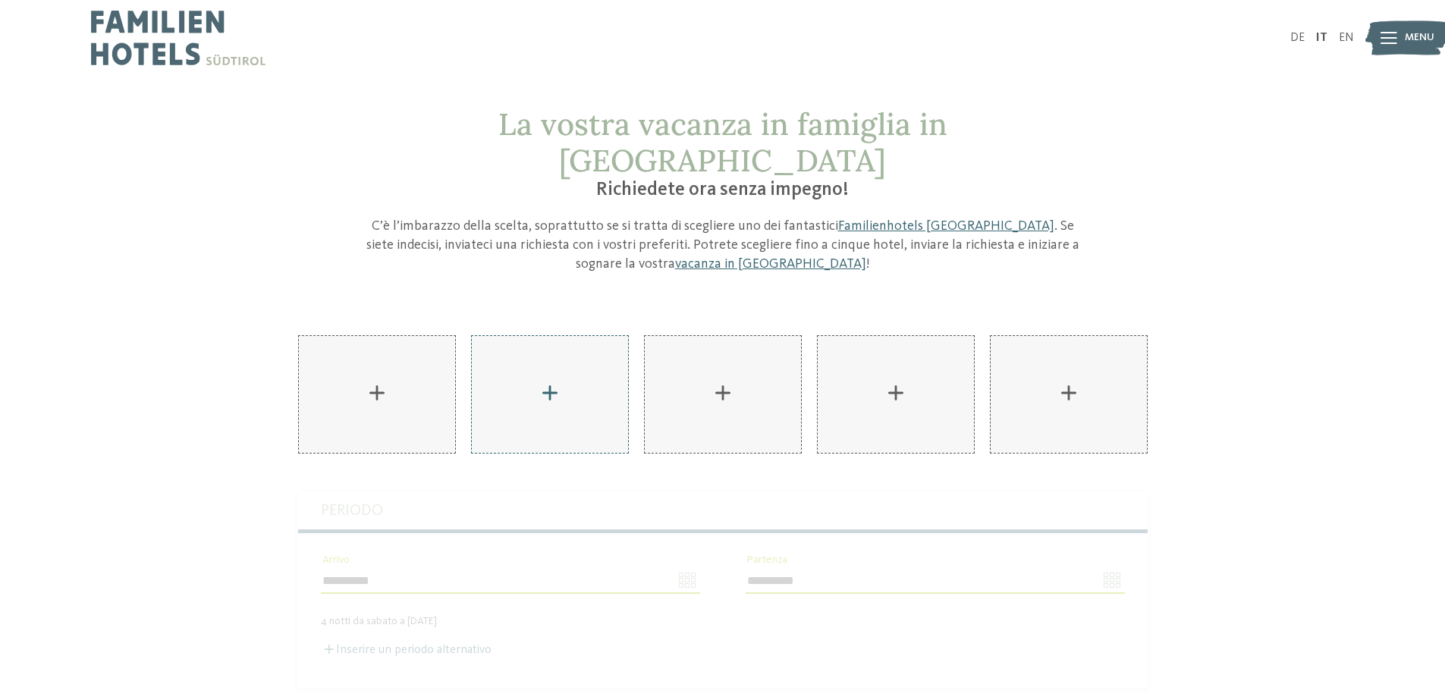
click at [548, 352] on div "AKI Family Resort PLOSE aggiungere" at bounding box center [550, 394] width 156 height 117
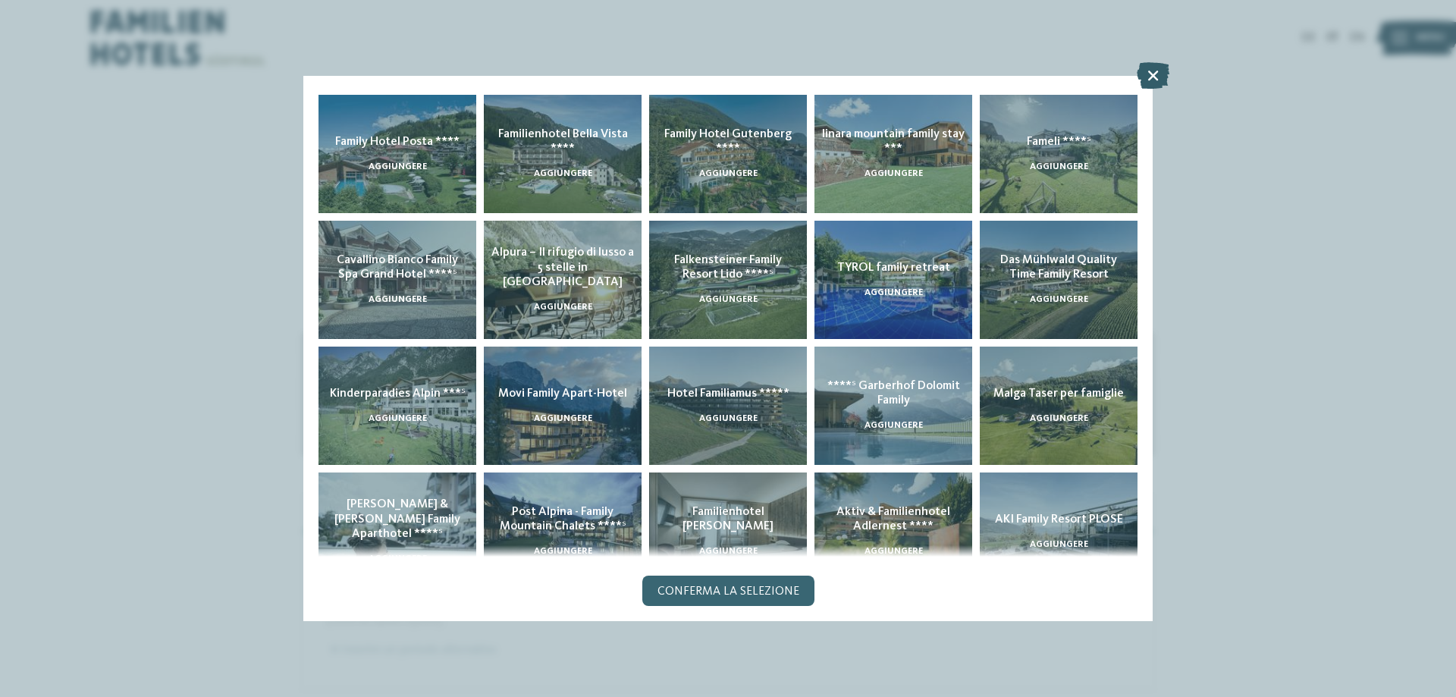
click at [1155, 70] on icon at bounding box center [1153, 75] width 33 height 27
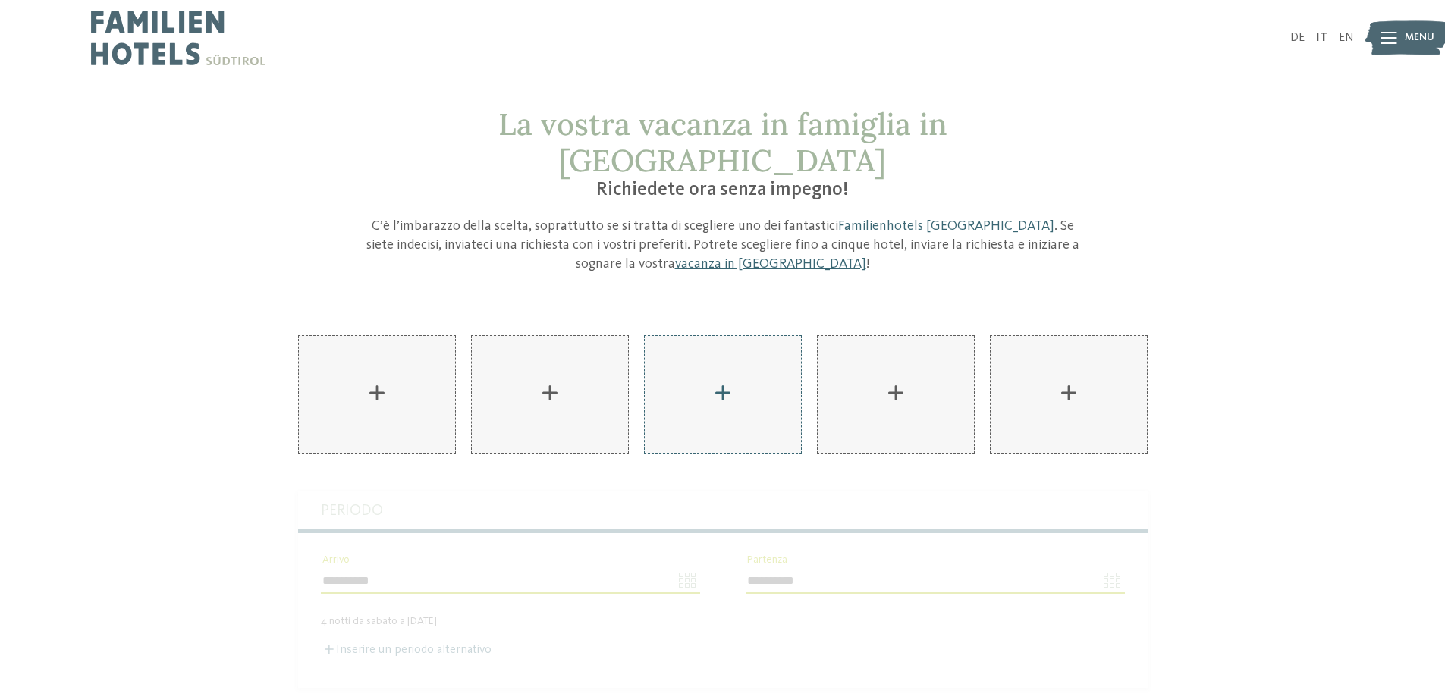
click at [726, 344] on div "AKI Family Resort PLOSE aggiungere" at bounding box center [723, 394] width 156 height 117
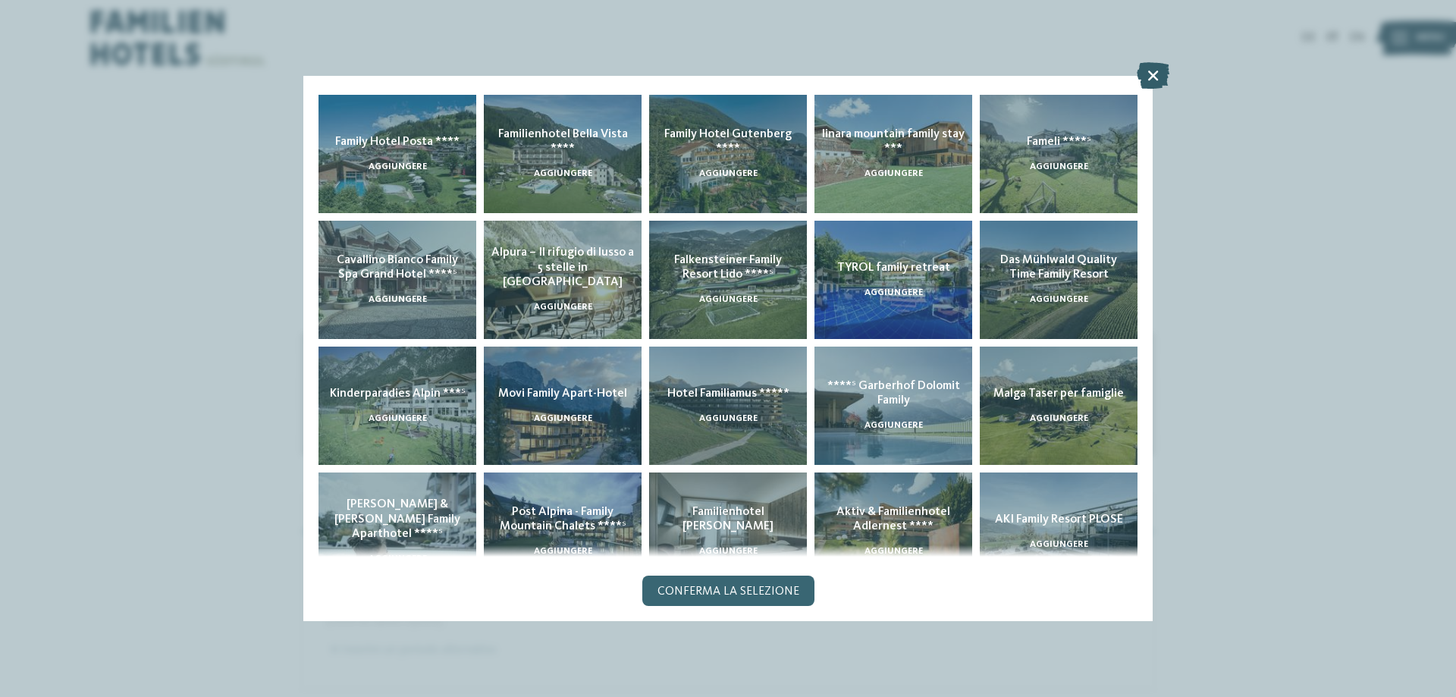
click at [1150, 67] on icon at bounding box center [1153, 75] width 33 height 27
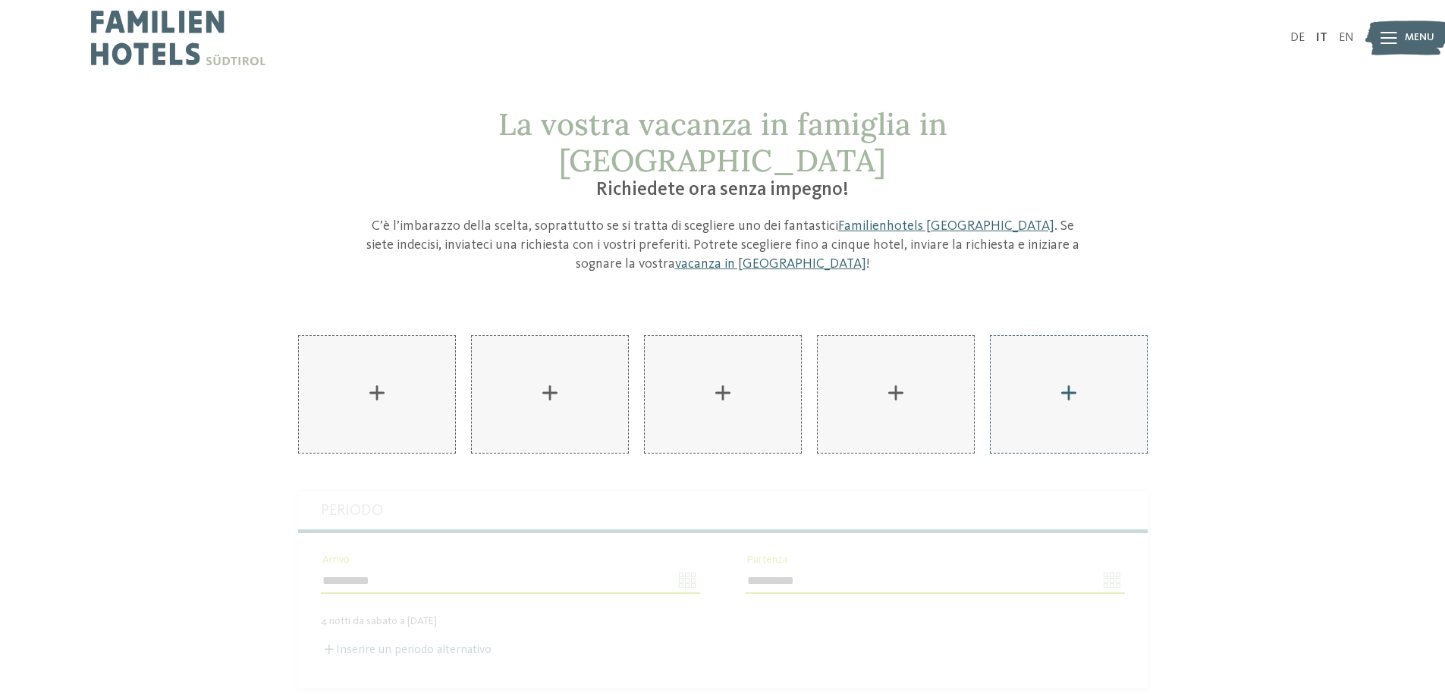
click at [1062, 339] on div "AKI Family Resort PLOSE aggiungere" at bounding box center [1068, 394] width 156 height 117
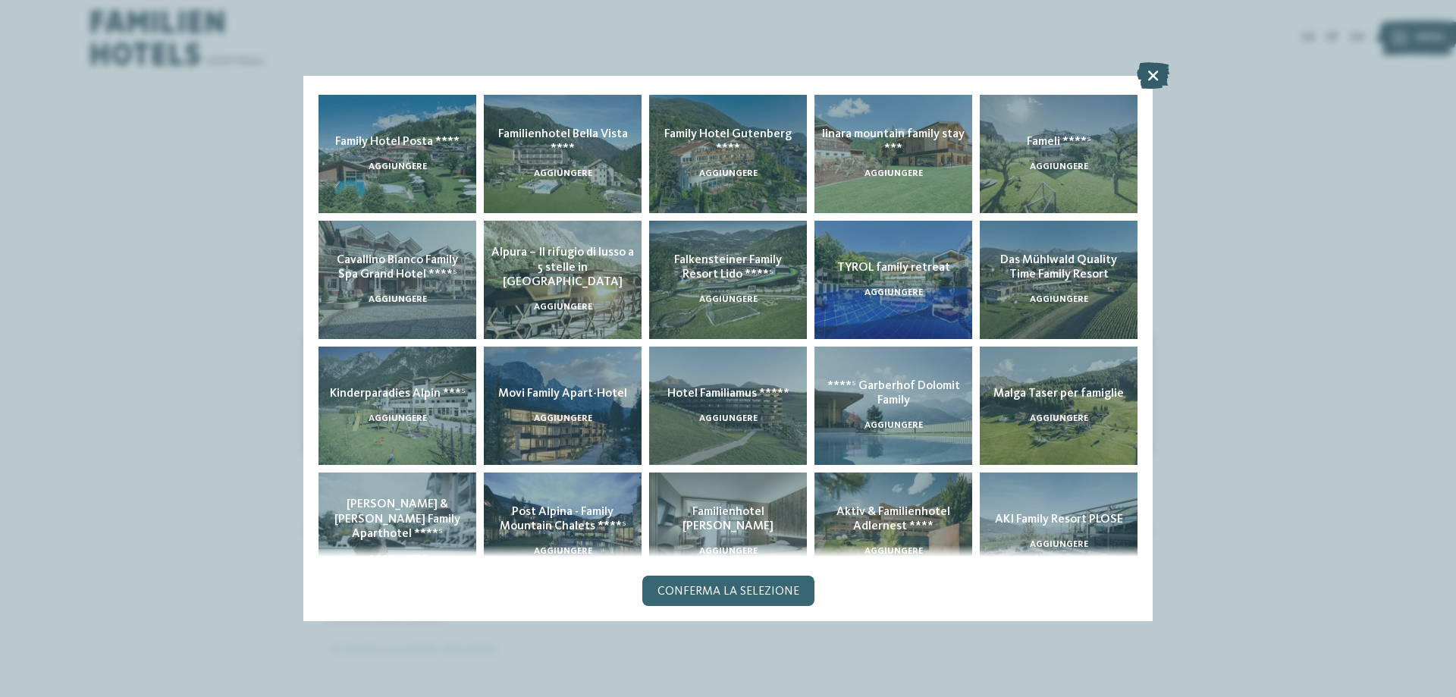
click at [1157, 72] on icon at bounding box center [1153, 75] width 33 height 27
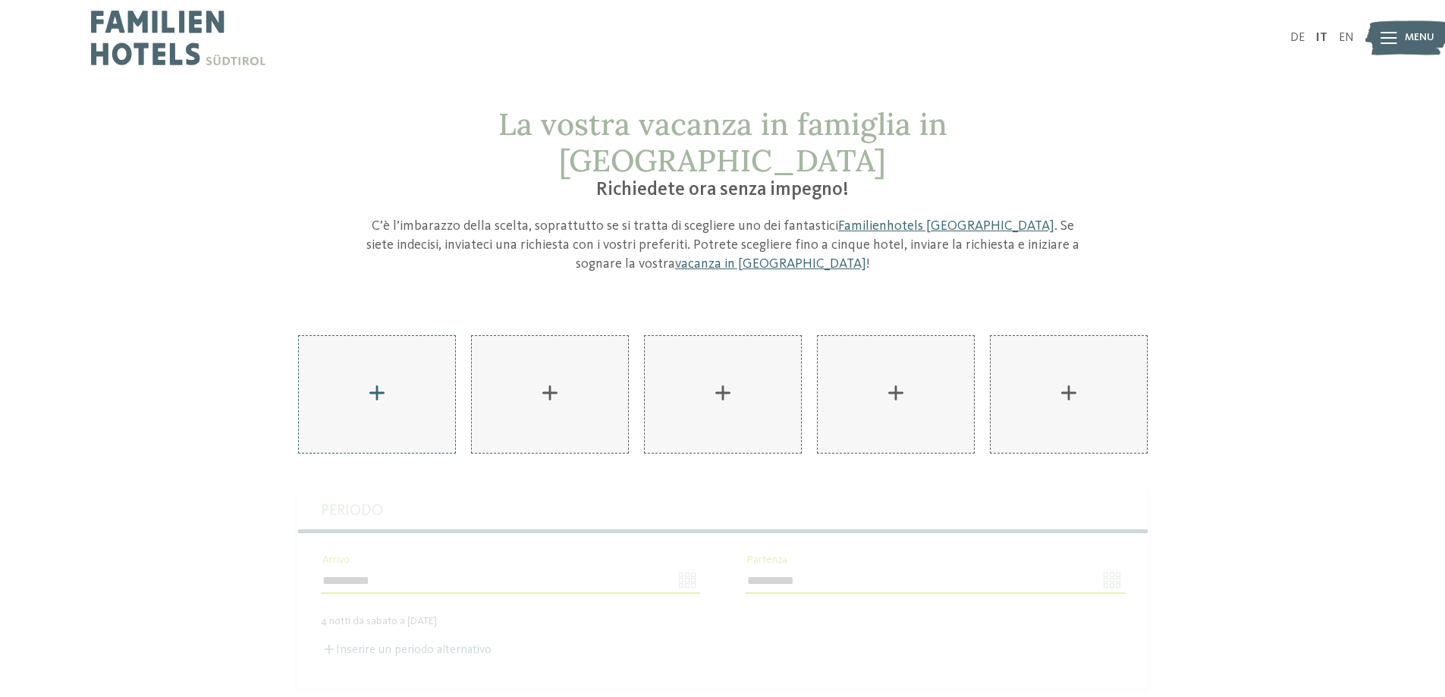
click at [364, 378] on div "AKI Family Resort PLOSE aggiungere" at bounding box center [377, 394] width 156 height 117
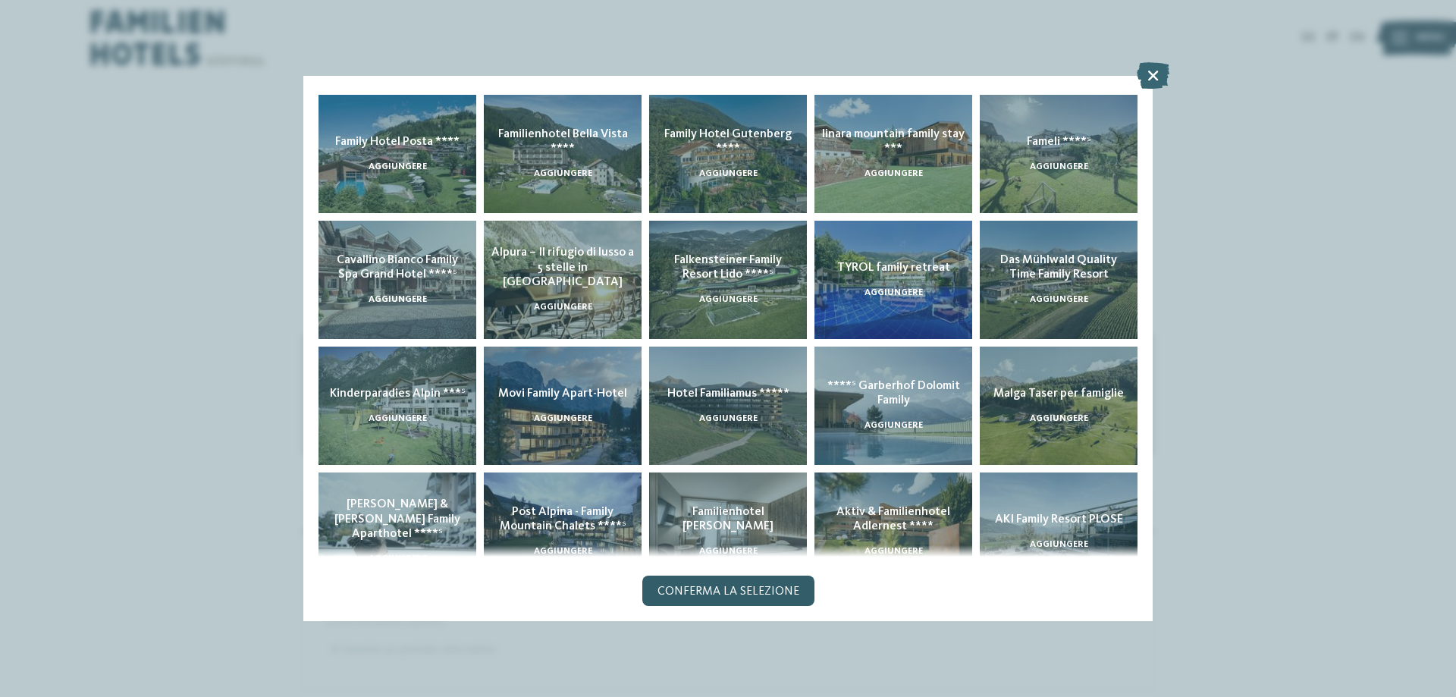
click at [706, 595] on span "Conferma la selezione" at bounding box center [728, 591] width 142 height 12
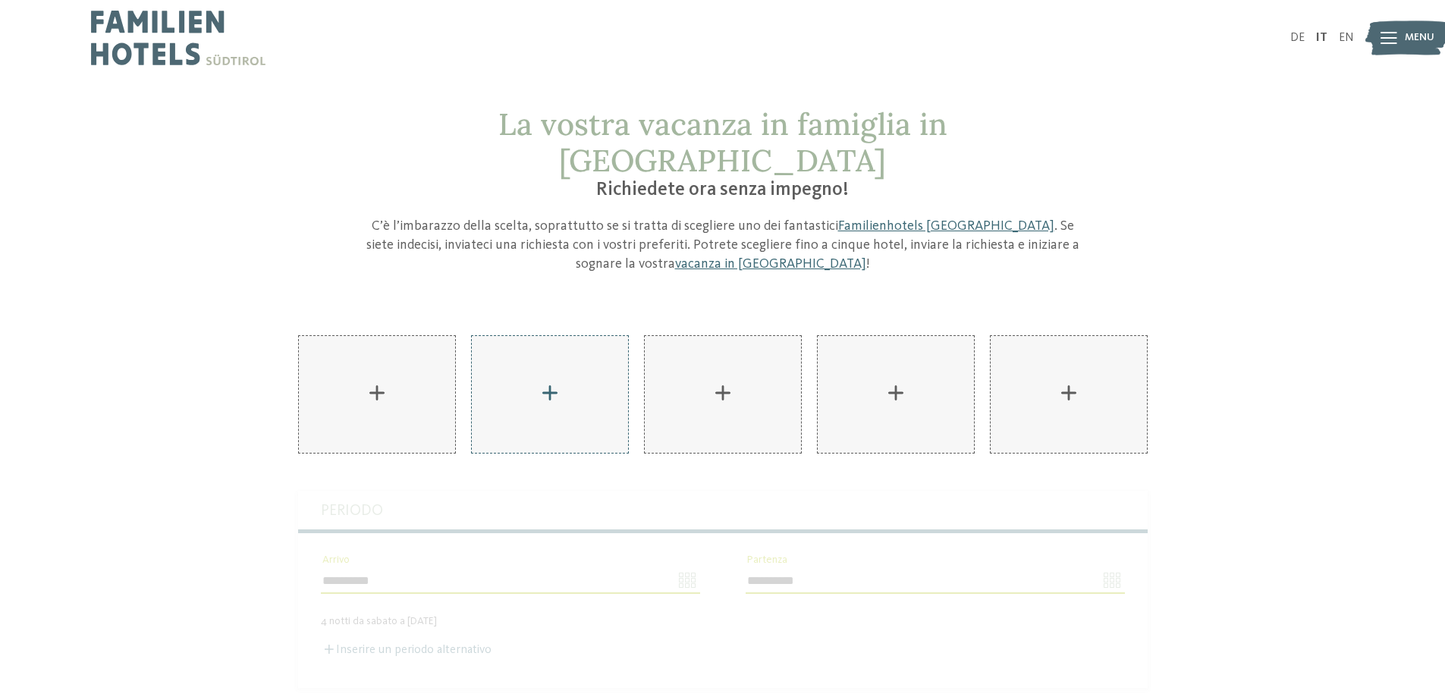
click at [513, 362] on div "AKI Family Resort PLOSE aggiungere" at bounding box center [550, 394] width 156 height 117
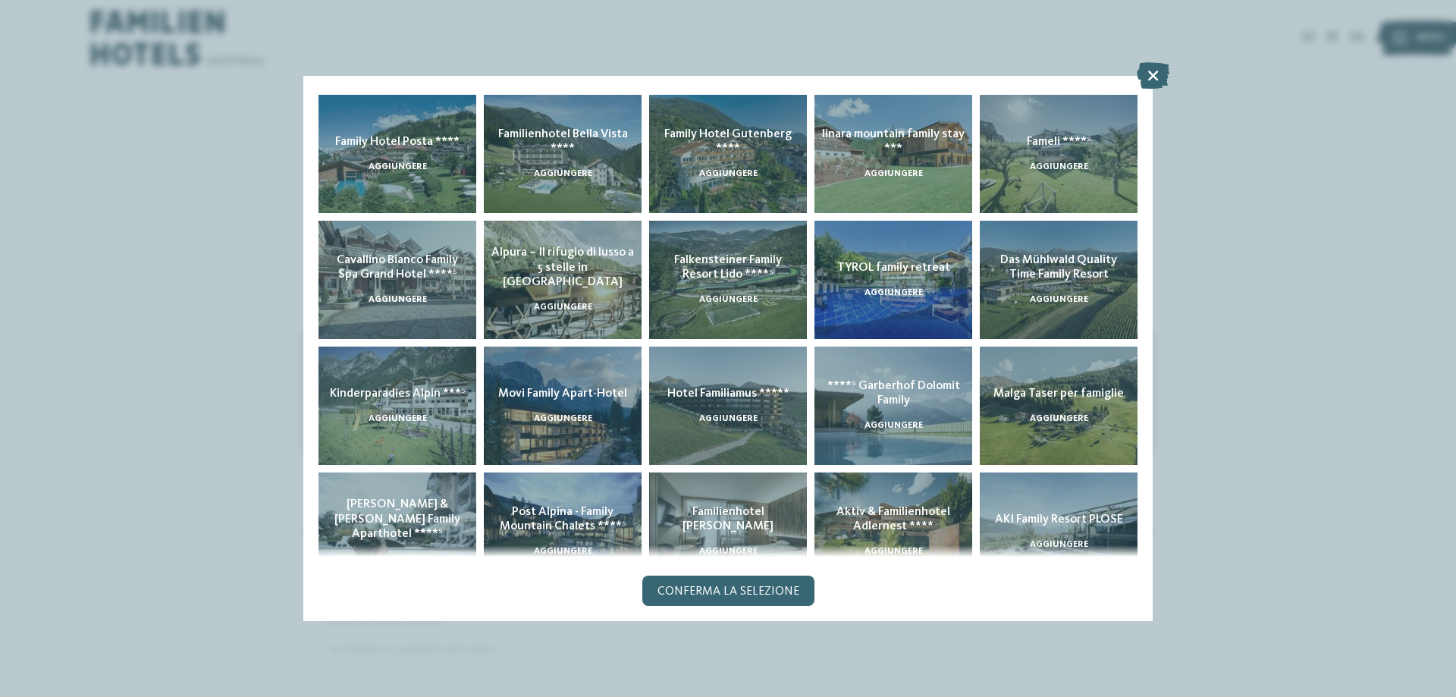
click at [707, 591] on span "Conferma la selezione" at bounding box center [728, 591] width 142 height 12
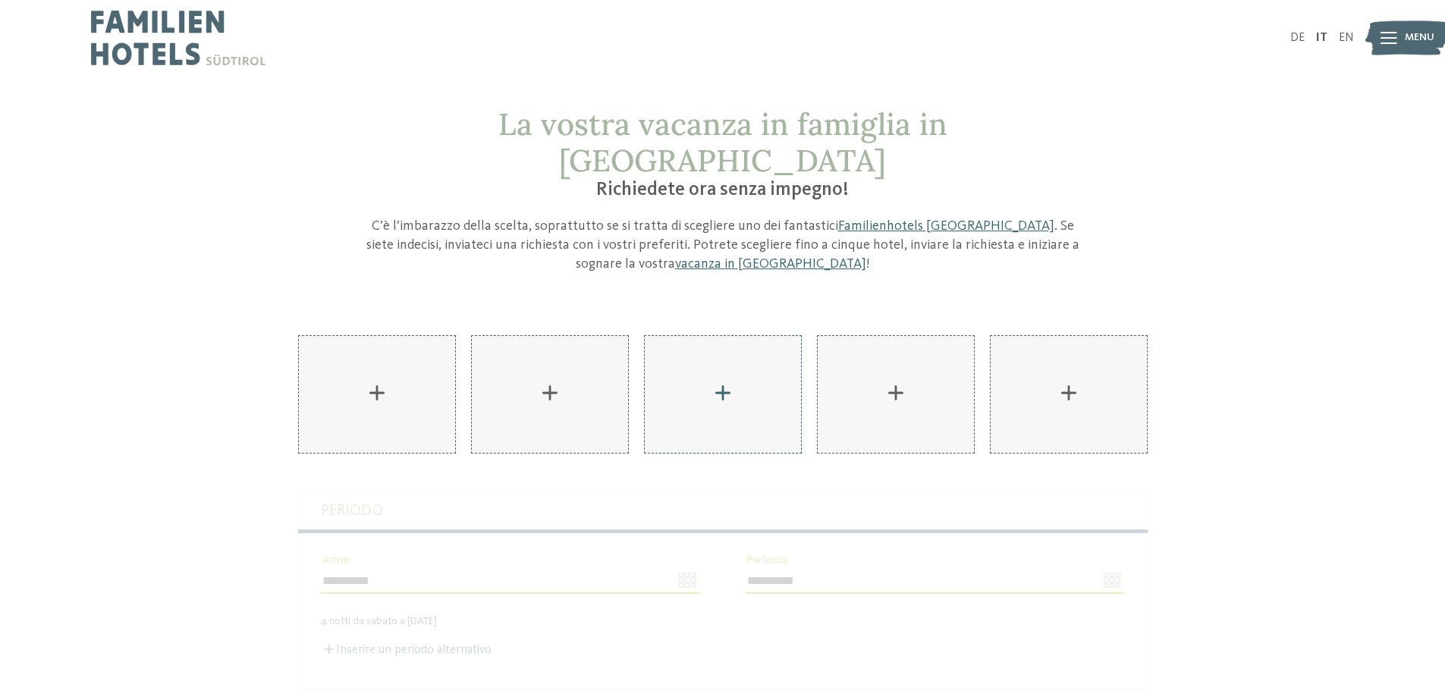
click at [747, 378] on div "AKI Family Resort PLOSE aggiungere" at bounding box center [723, 394] width 156 height 117
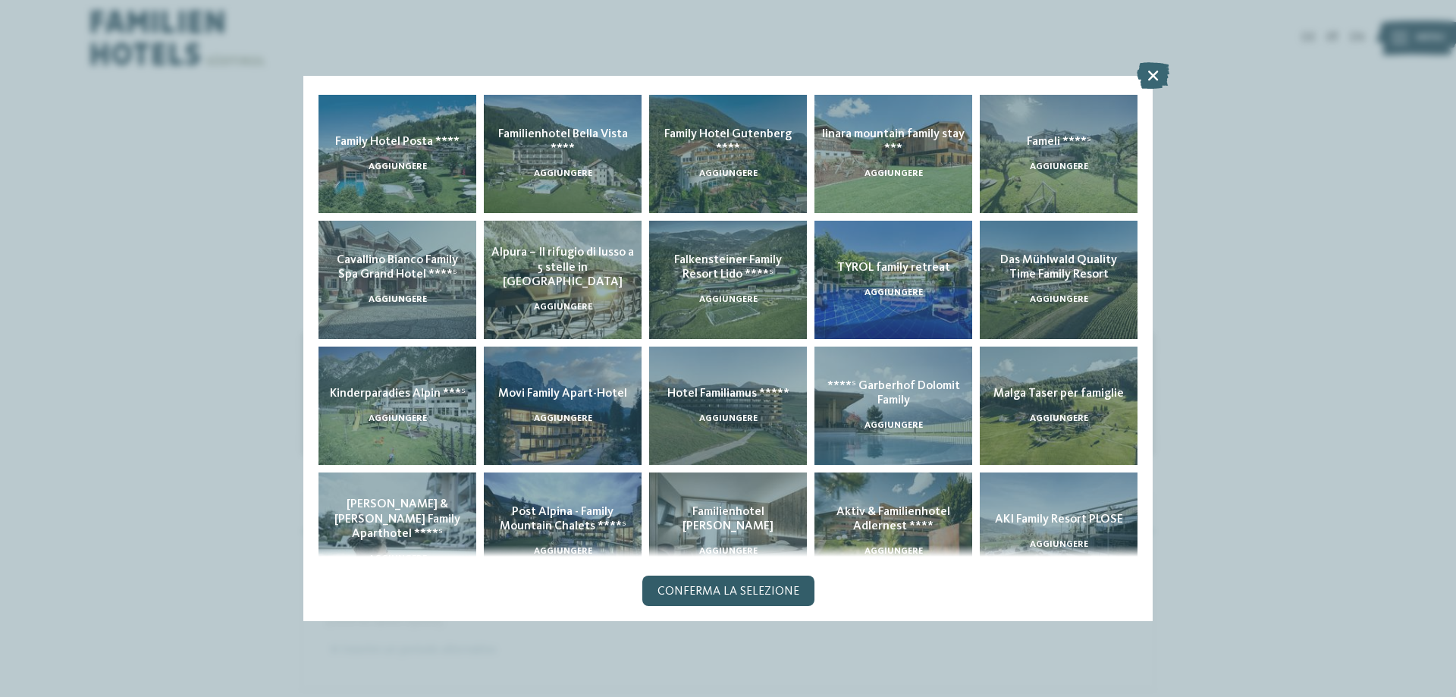
click at [716, 589] on span "Conferma la selezione" at bounding box center [728, 591] width 142 height 12
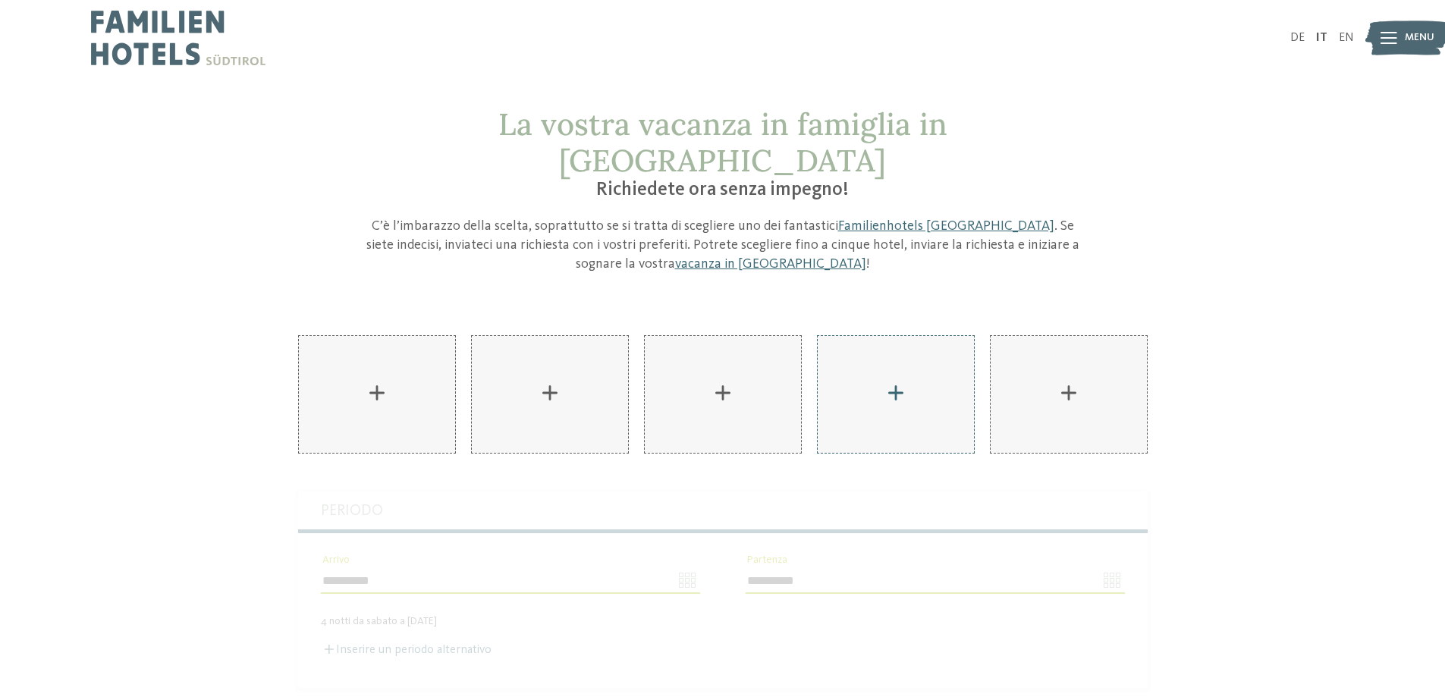
click at [930, 353] on div "AKI Family Resort PLOSE aggiungere" at bounding box center [895, 394] width 156 height 117
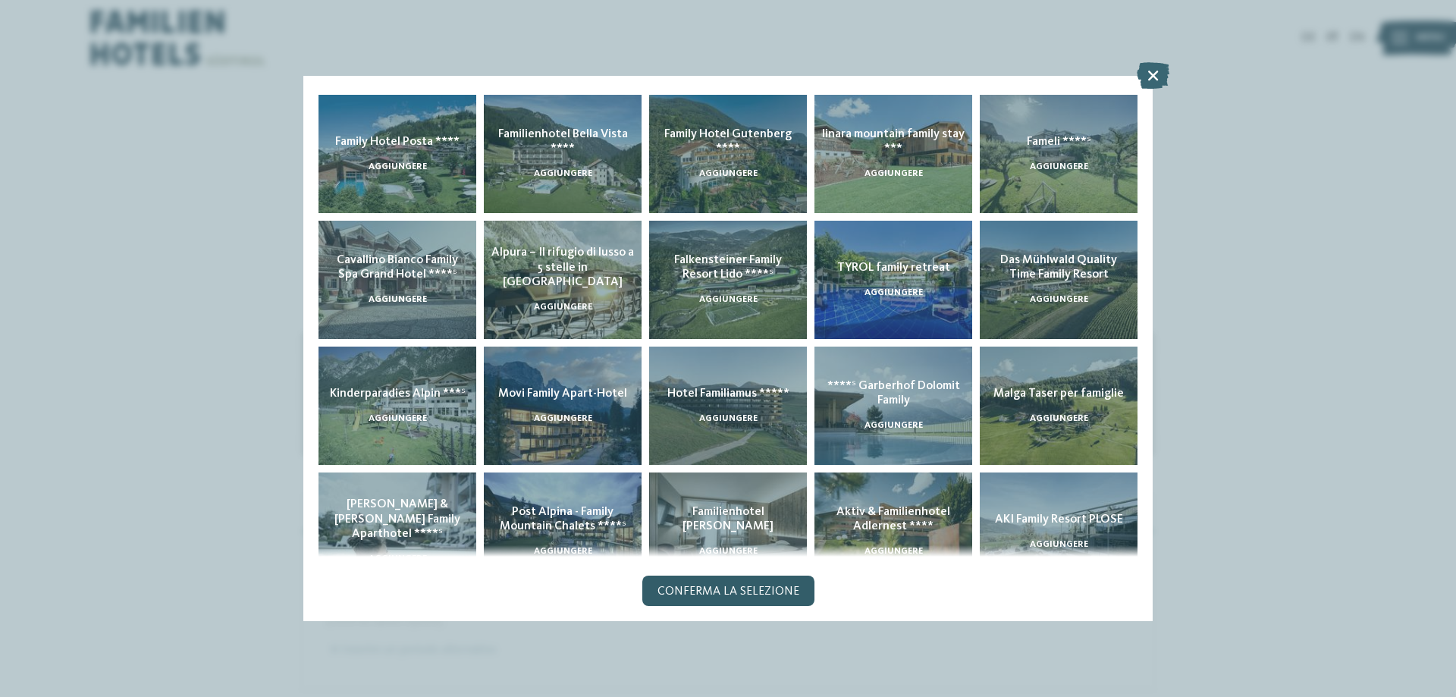
click at [773, 597] on span "Conferma la selezione" at bounding box center [728, 591] width 142 height 12
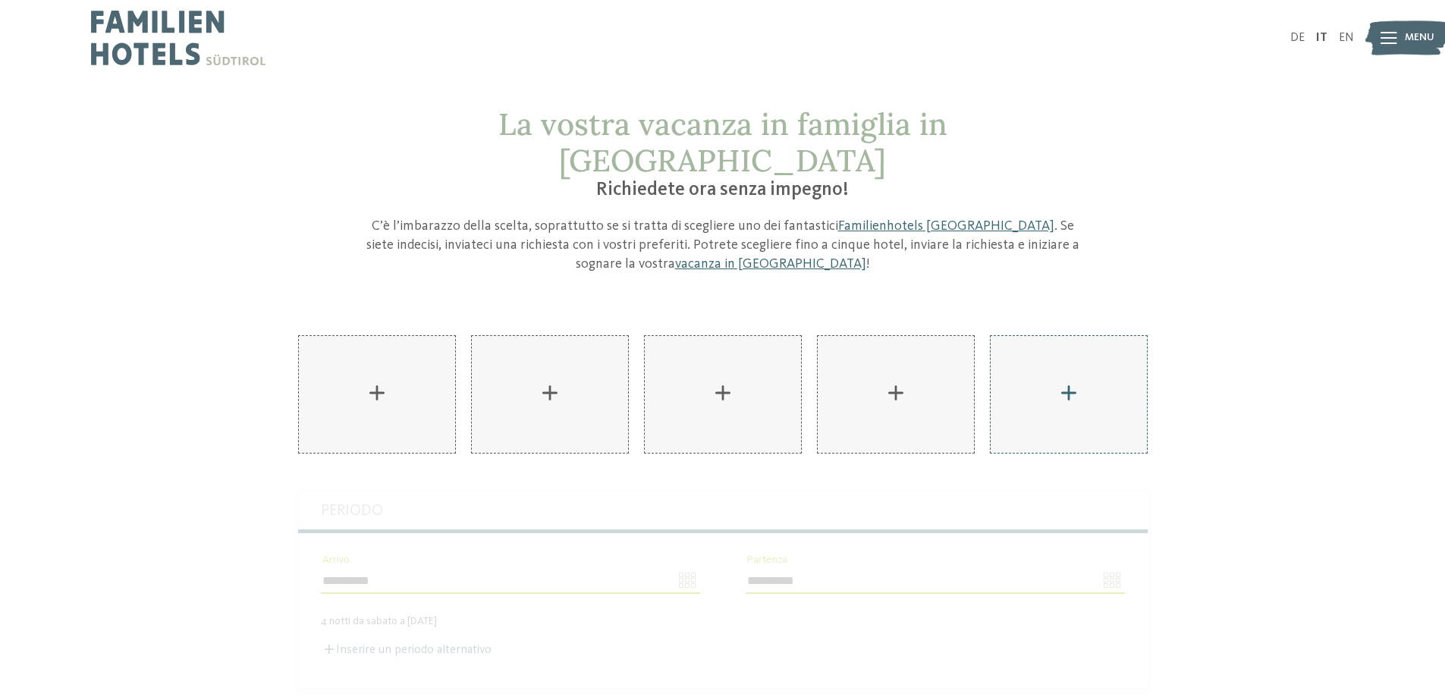
click at [1087, 366] on div "AKI Family Resort PLOSE aggiungere" at bounding box center [1068, 394] width 156 height 117
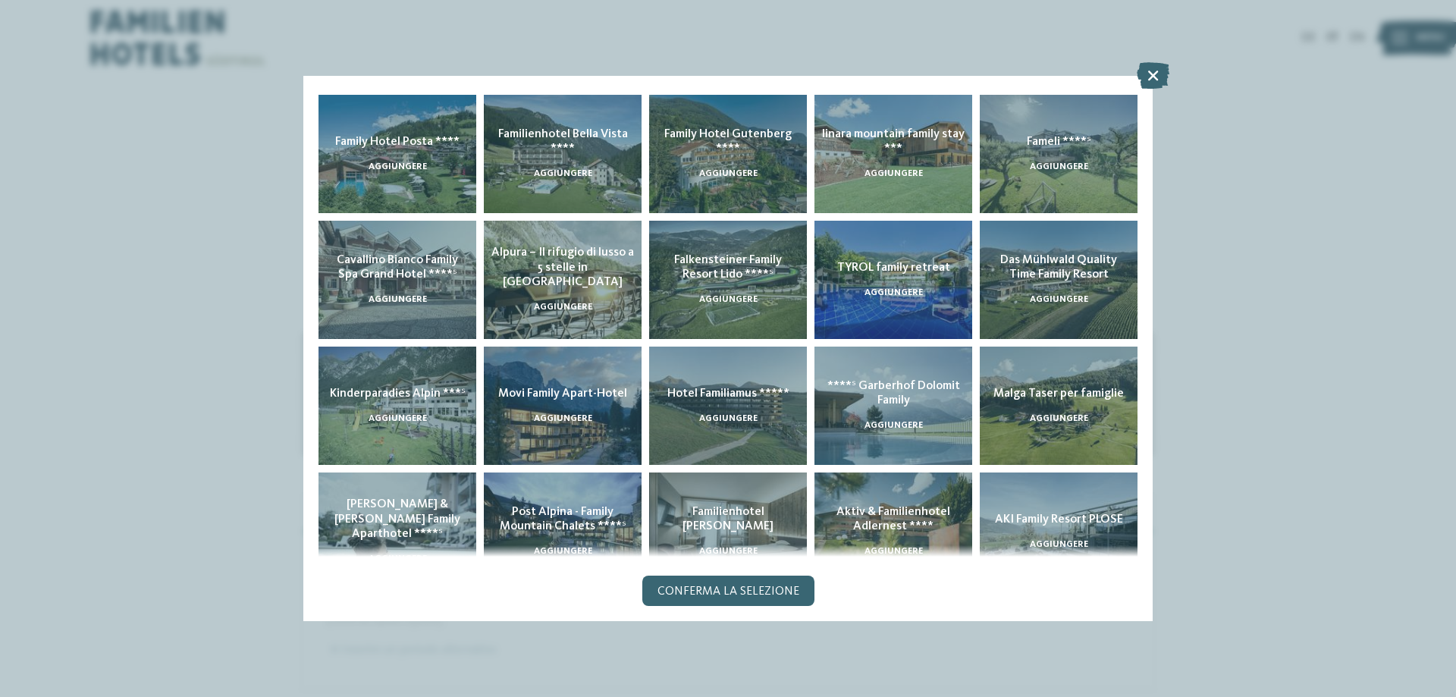
click at [772, 597] on div "Conferma la selezione" at bounding box center [728, 591] width 172 height 30
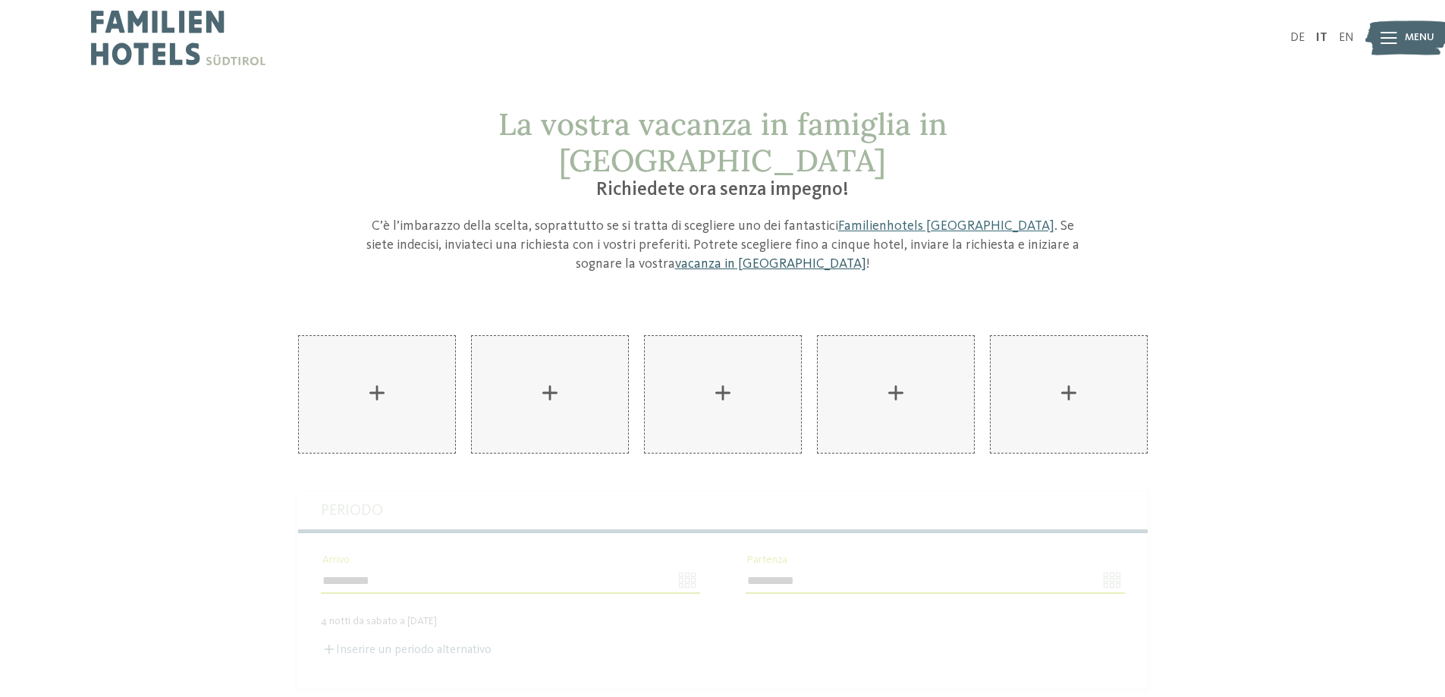
click at [751, 257] on link "vacanza in Alto Adige" at bounding box center [770, 264] width 191 height 14
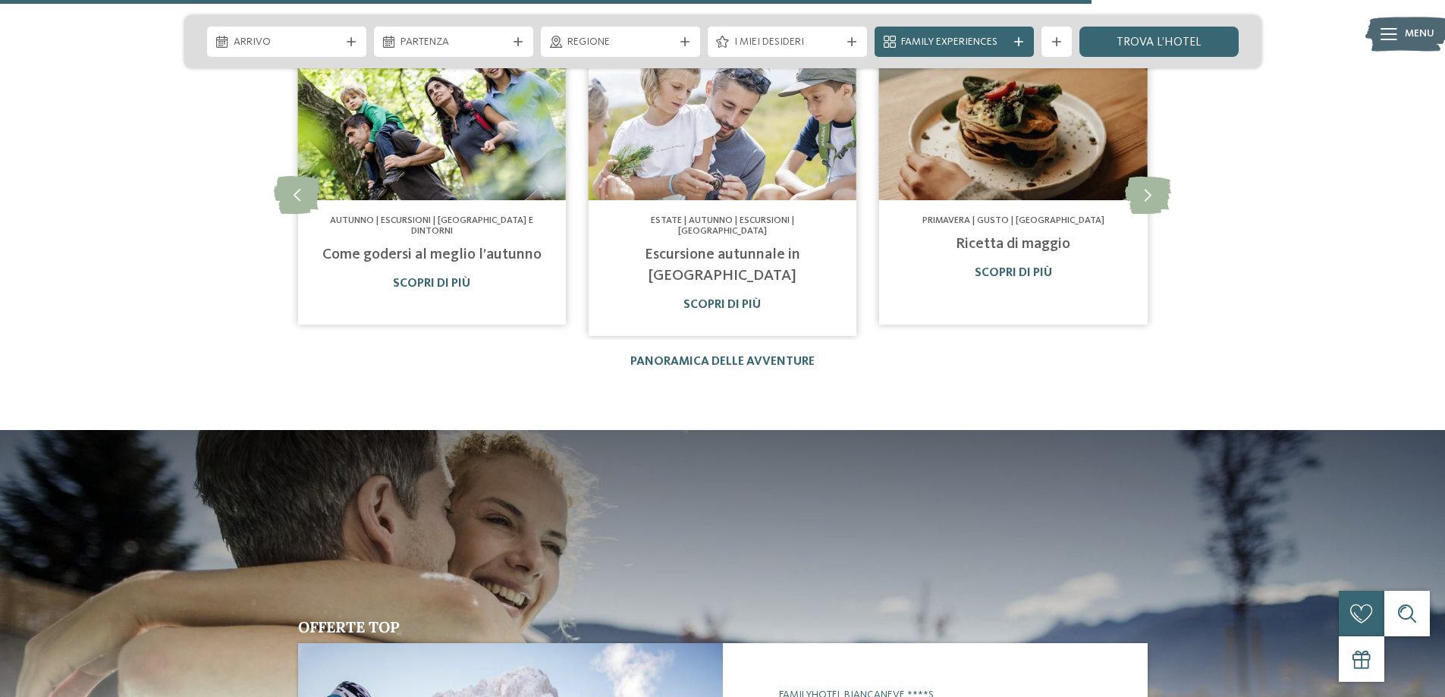
scroll to position [3640, 0]
